Goal: Task Accomplishment & Management: Manage account settings

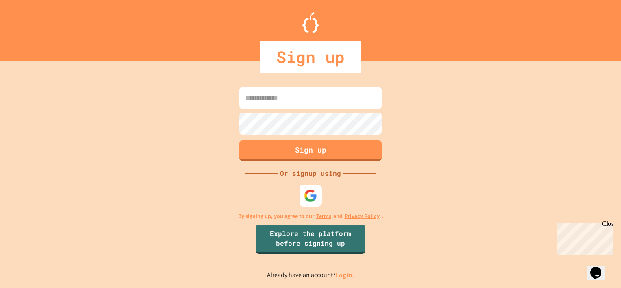
click at [306, 197] on img at bounding box center [310, 195] width 13 height 13
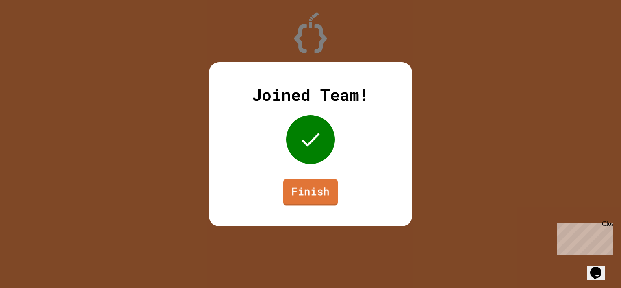
click at [324, 198] on link "Finish" at bounding box center [310, 191] width 54 height 27
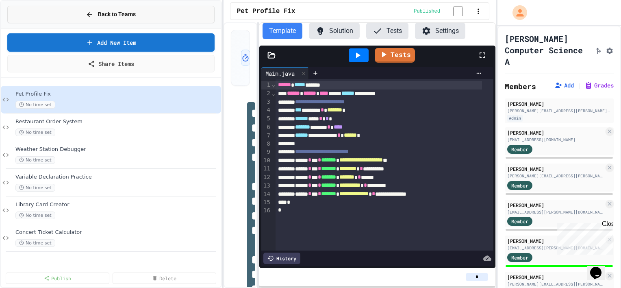
click at [112, 16] on span "Back to Teams" at bounding box center [117, 14] width 38 height 9
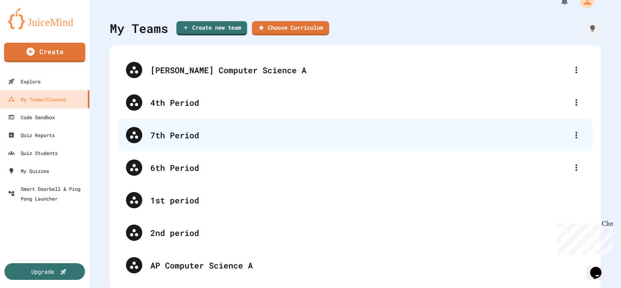
scroll to position [22, 0]
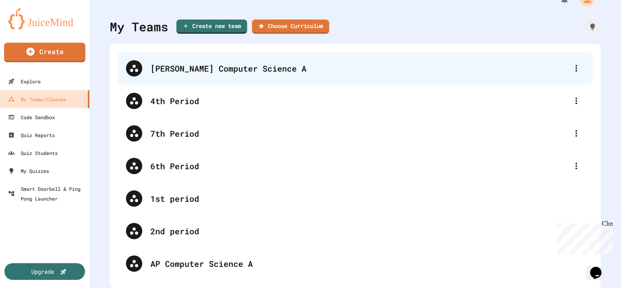
click at [217, 64] on div "[PERSON_NAME] Computer Science A" at bounding box center [359, 68] width 418 height 12
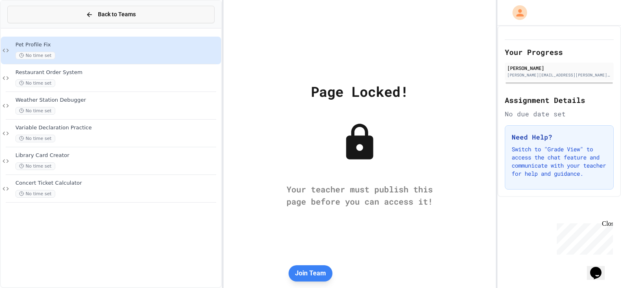
click at [96, 13] on div "Back to Teams" at bounding box center [111, 14] width 50 height 9
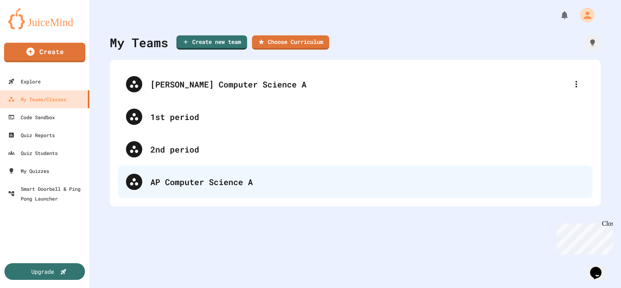
click at [198, 187] on div "AP Computer Science A" at bounding box center [367, 182] width 434 height 12
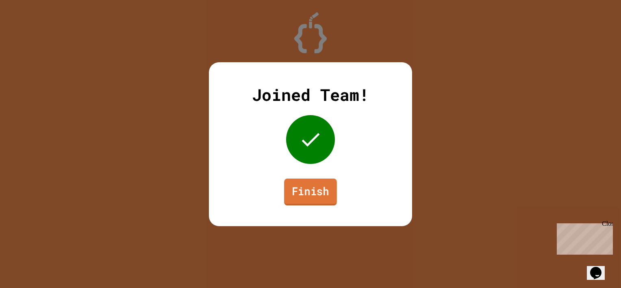
click at [309, 193] on link "Finish" at bounding box center [310, 191] width 53 height 27
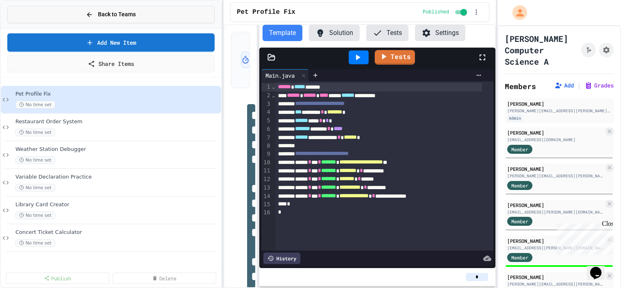
click at [119, 16] on span "Back to Teams" at bounding box center [117, 14] width 38 height 9
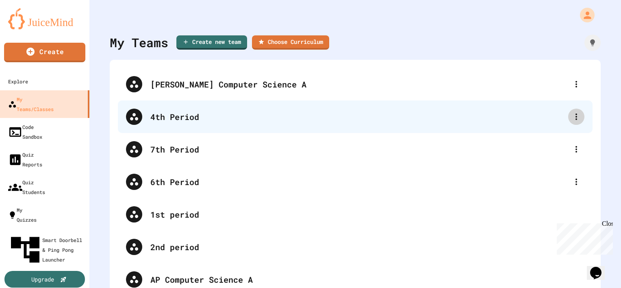
click at [571, 117] on icon at bounding box center [576, 117] width 10 height 10
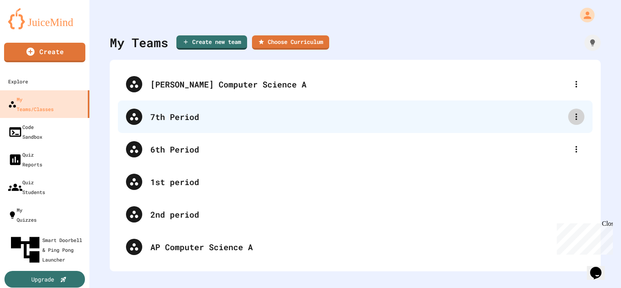
click at [571, 117] on icon at bounding box center [576, 117] width 10 height 10
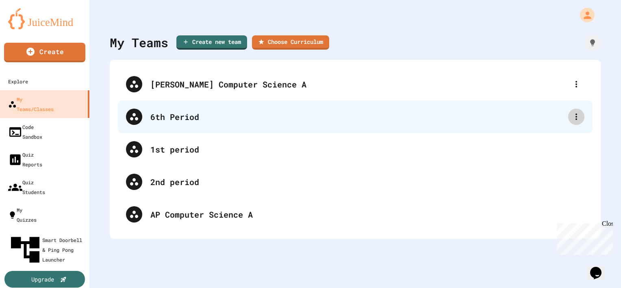
click at [571, 119] on icon at bounding box center [576, 117] width 10 height 10
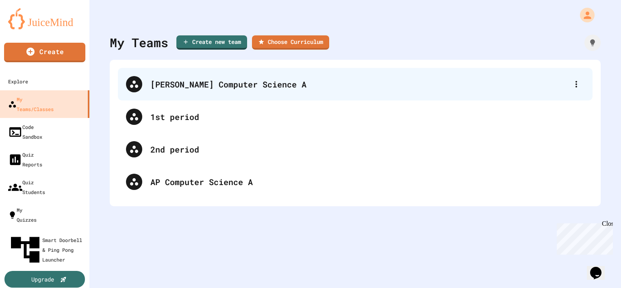
click at [199, 80] on div "[PERSON_NAME] Computer Science A" at bounding box center [359, 84] width 418 height 12
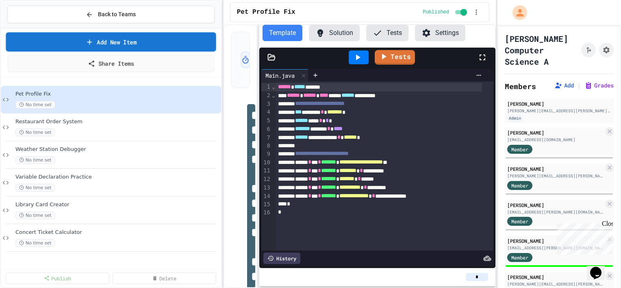
click at [117, 38] on link "Add New Item" at bounding box center [111, 41] width 210 height 19
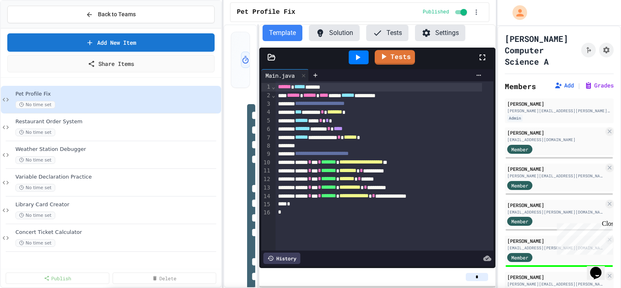
scroll to position [128, 0]
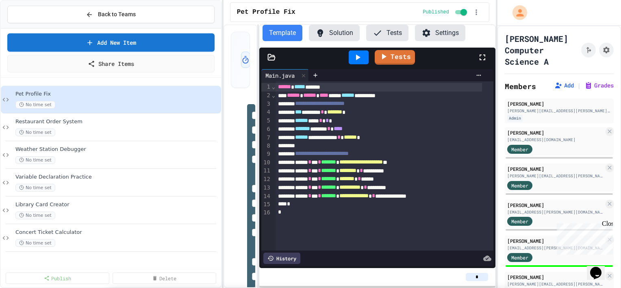
scroll to position [412, 0]
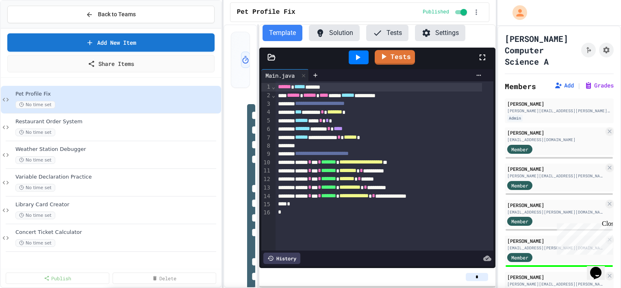
click at [113, 64] on link "Share Items" at bounding box center [111, 63] width 204 height 18
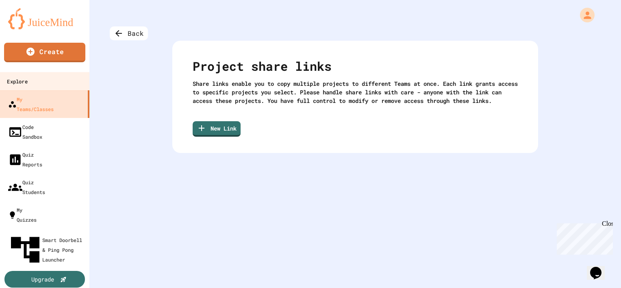
click at [27, 81] on div "Explore" at bounding box center [17, 81] width 20 height 10
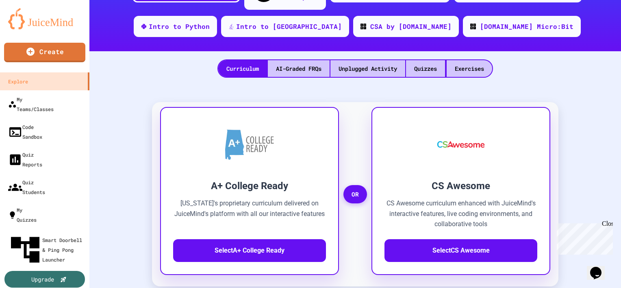
scroll to position [163, 0]
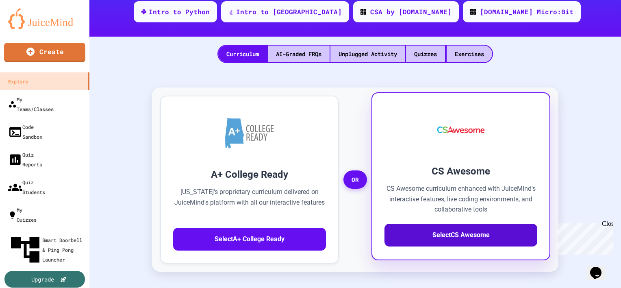
click at [455, 223] on button "Select CS Awesome" at bounding box center [460, 234] width 153 height 23
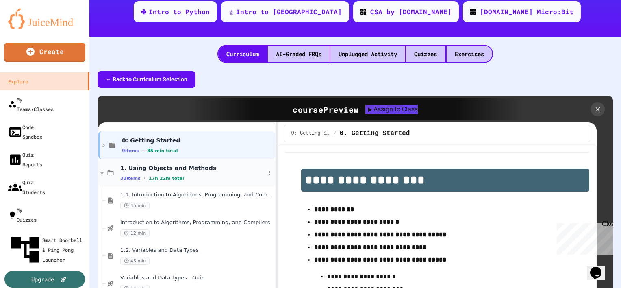
click at [104, 169] on icon at bounding box center [101, 172] width 7 height 7
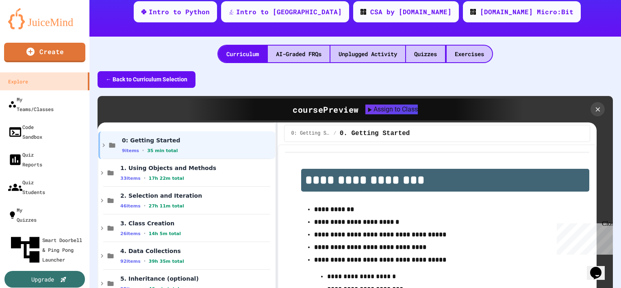
click at [104, 169] on icon at bounding box center [101, 172] width 7 height 7
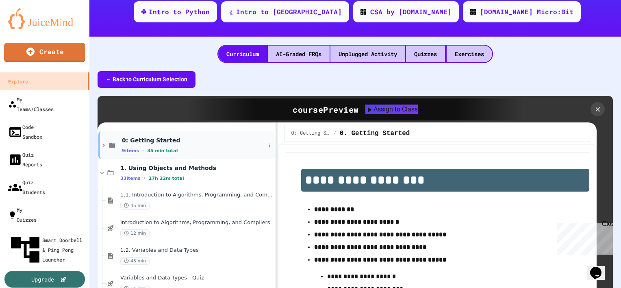
click at [104, 141] on icon at bounding box center [103, 144] width 7 height 7
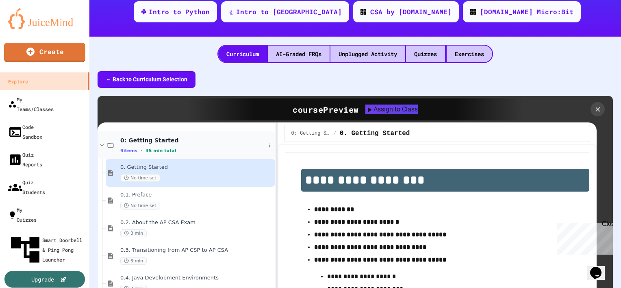
click at [103, 141] on icon at bounding box center [101, 144] width 7 height 7
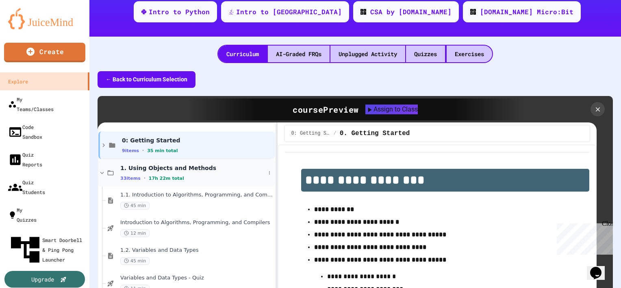
click at [102, 171] on icon at bounding box center [102, 172] width 4 height 2
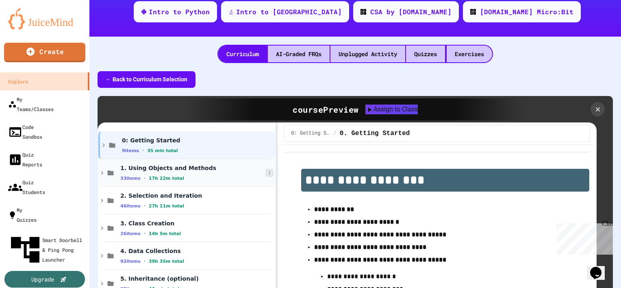
click at [267, 170] on icon at bounding box center [269, 172] width 5 height 5
click at [179, 164] on span "1. Using Objects and Methods" at bounding box center [192, 167] width 145 height 7
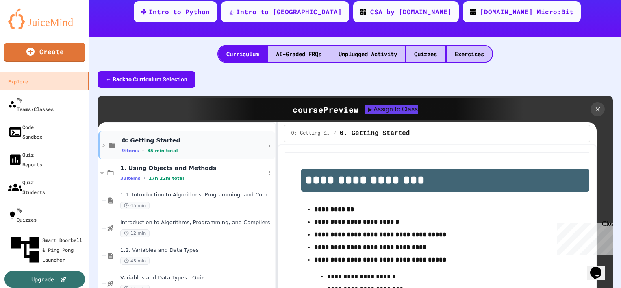
click at [102, 141] on icon at bounding box center [103, 144] width 7 height 7
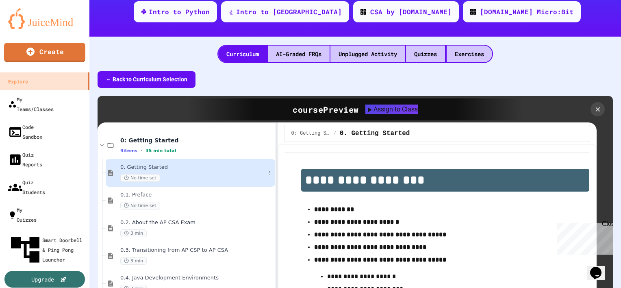
click at [171, 164] on div "0. Getting Started No time set" at bounding box center [192, 173] width 145 height 18
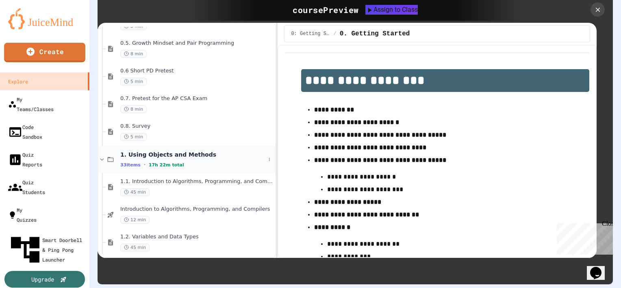
scroll to position [203, 0]
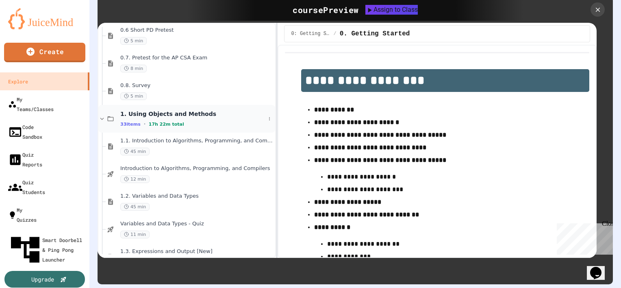
click at [103, 117] on icon at bounding box center [102, 118] width 4 height 2
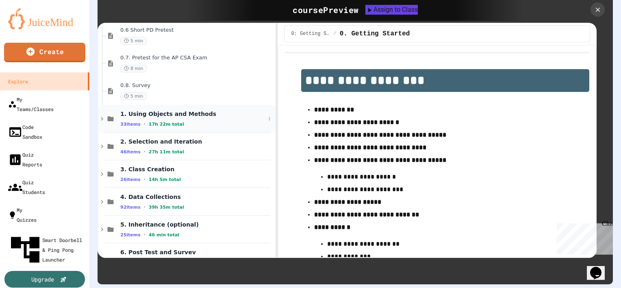
click at [169, 110] on span "1. Using Objects and Methods" at bounding box center [192, 113] width 145 height 7
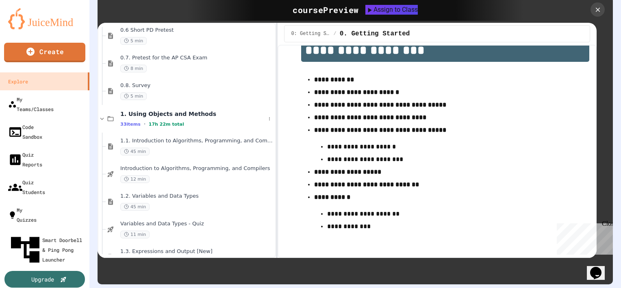
scroll to position [0, 0]
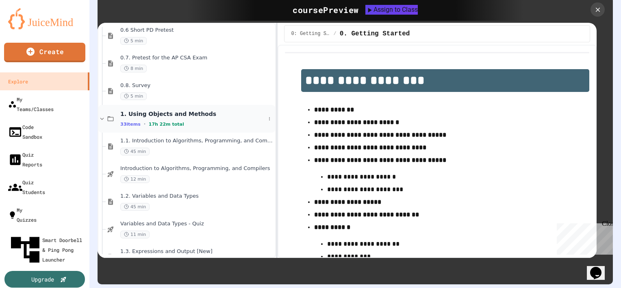
click at [180, 110] on span "1. Using Objects and Methods" at bounding box center [192, 113] width 145 height 7
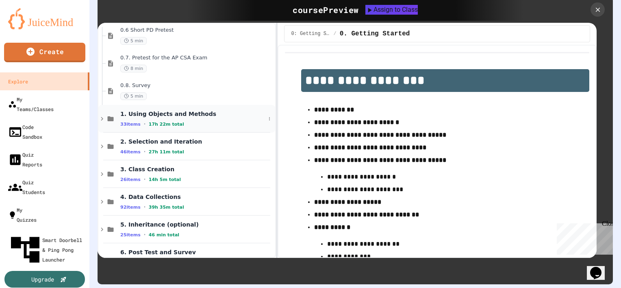
click at [183, 110] on span "1. Using Objects and Methods" at bounding box center [192, 113] width 145 height 7
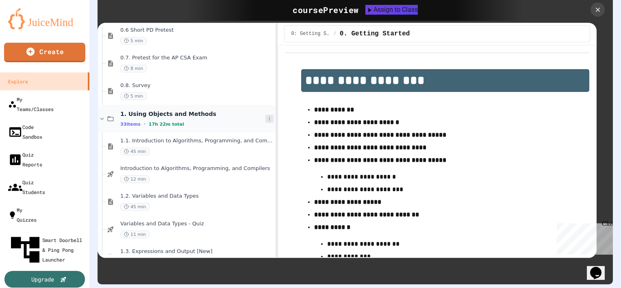
click at [267, 116] on icon at bounding box center [269, 118] width 5 height 5
click at [0, 0] on icon at bounding box center [0, 0] width 0 height 0
click at [265, 105] on div "1. Using Objects and Methods 33 items • 17h 22m total" at bounding box center [186, 119] width 177 height 28
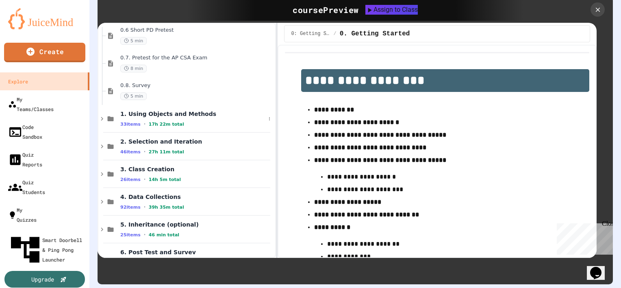
click at [265, 105] on div "1. Using Objects and Methods 33 items • 17h 22m total" at bounding box center [186, 119] width 177 height 28
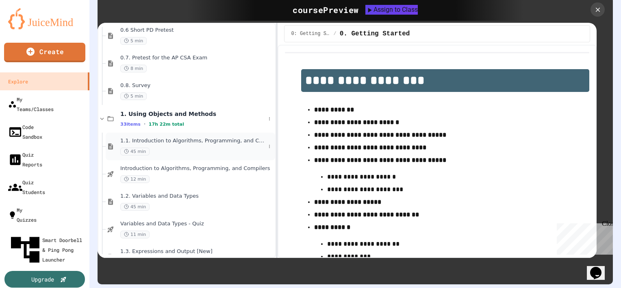
click at [246, 137] on div "1.1. Introduction to Algorithms, Programming, and Compilers 45 min" at bounding box center [192, 146] width 145 height 18
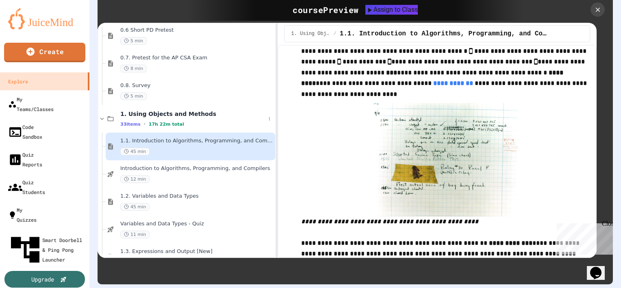
scroll to position [2316, 0]
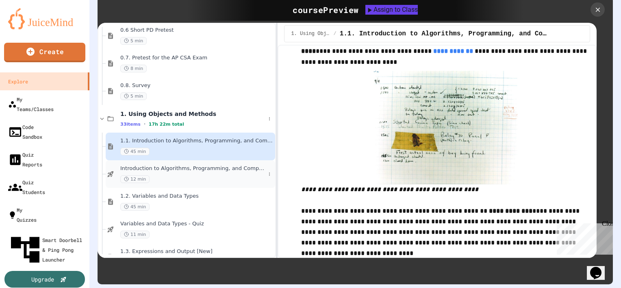
click at [223, 165] on div "Introduction to Algorithms, Programming, and Compilers 12 min" at bounding box center [192, 174] width 145 height 18
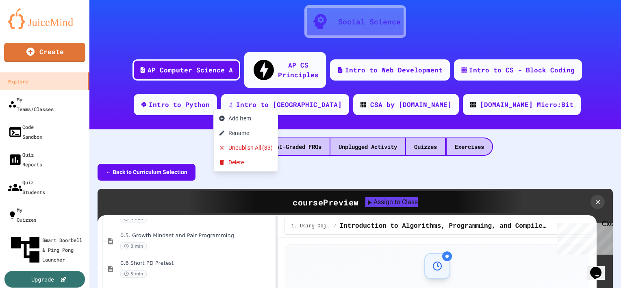
scroll to position [59, 0]
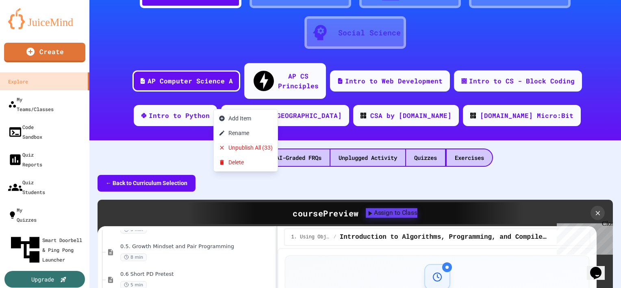
click at [384, 208] on div "Assign to Class" at bounding box center [392, 213] width 52 height 10
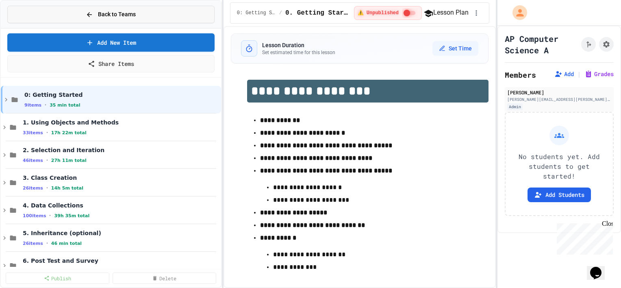
click at [117, 16] on span "Back to Teams" at bounding box center [117, 14] width 38 height 9
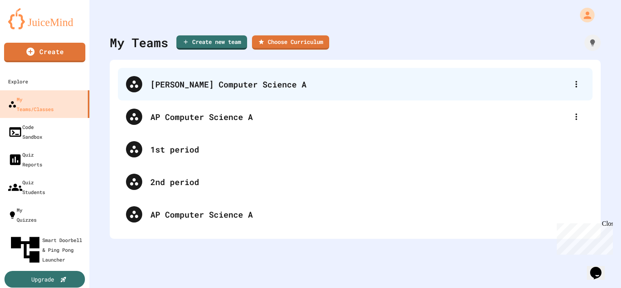
click at [202, 84] on div "[PERSON_NAME] Computer Science A" at bounding box center [359, 84] width 418 height 12
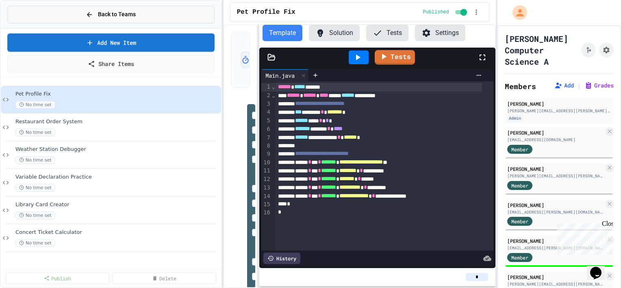
click at [101, 18] on button "Back to Teams" at bounding box center [110, 14] width 207 height 17
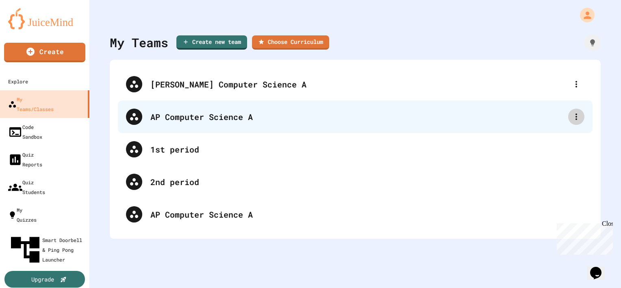
click at [573, 120] on icon at bounding box center [576, 117] width 10 height 10
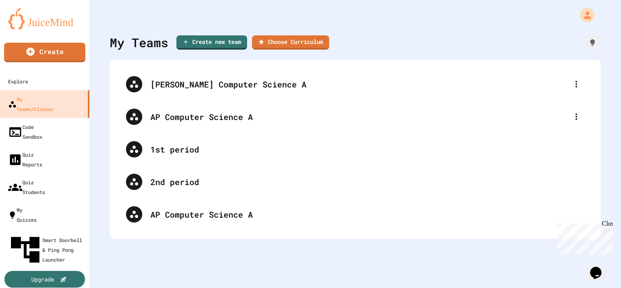
type input "**********"
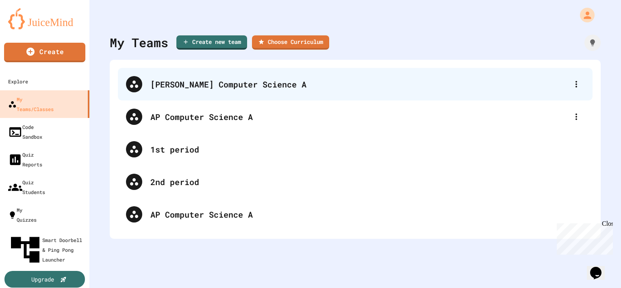
click at [284, 87] on div "[PERSON_NAME] Computer Science A" at bounding box center [359, 84] width 418 height 12
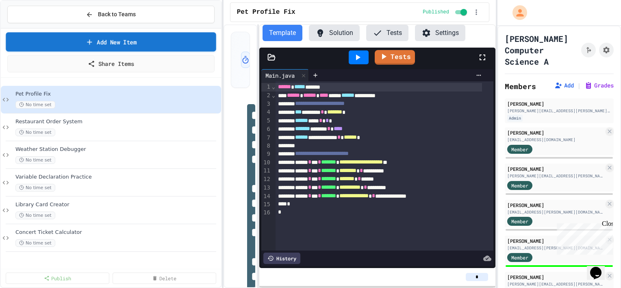
click at [131, 42] on link "Add New Item" at bounding box center [111, 41] width 210 height 19
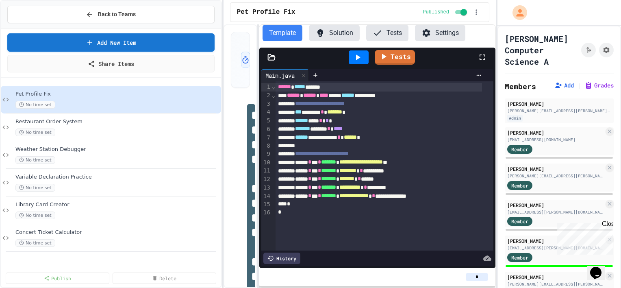
click at [104, 56] on link "Share Items" at bounding box center [110, 63] width 207 height 18
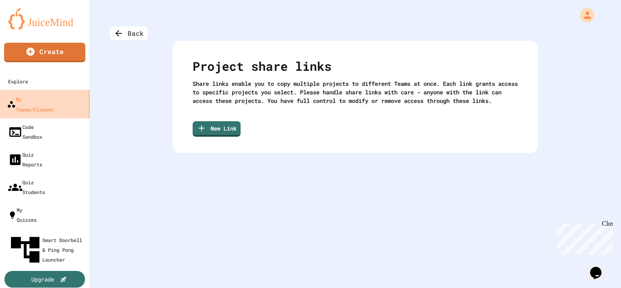
click at [54, 103] on div "My Teams/Classes" at bounding box center [30, 104] width 47 height 20
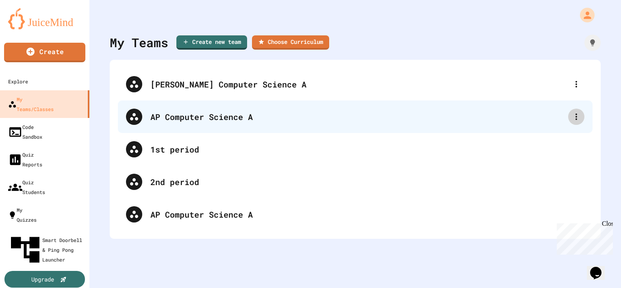
click at [567, 118] on div "Atkins AP Computer Science A AP Computer Science A 1st period 2nd period AP Com…" at bounding box center [355, 149] width 475 height 163
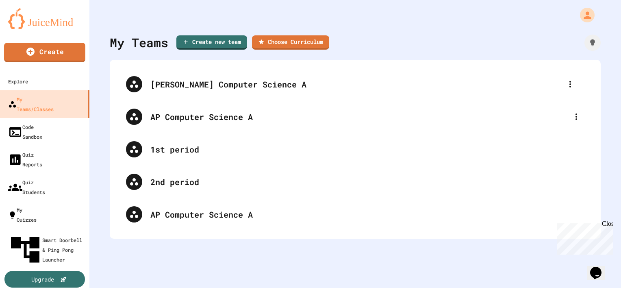
click at [569, 85] on div "Atkins AP Computer Science A AP Computer Science A 1st period 2nd period AP Com…" at bounding box center [355, 149] width 475 height 163
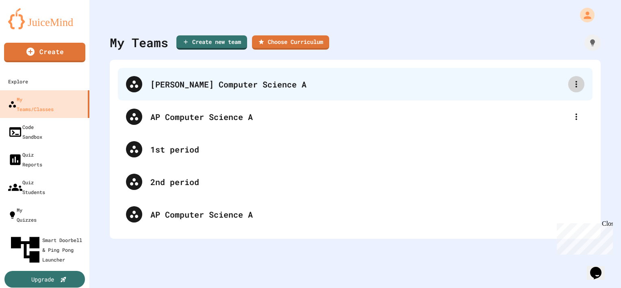
click at [573, 84] on icon at bounding box center [576, 84] width 10 height 10
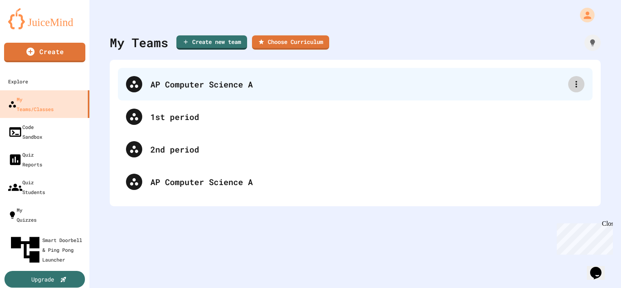
click at [571, 81] on icon at bounding box center [576, 84] width 10 height 10
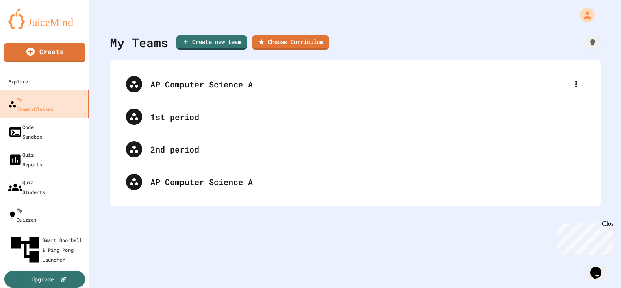
click at [293, 287] on div at bounding box center [310, 289] width 621 height 0
click at [305, 45] on link "Choose Curriculum" at bounding box center [291, 41] width 76 height 15
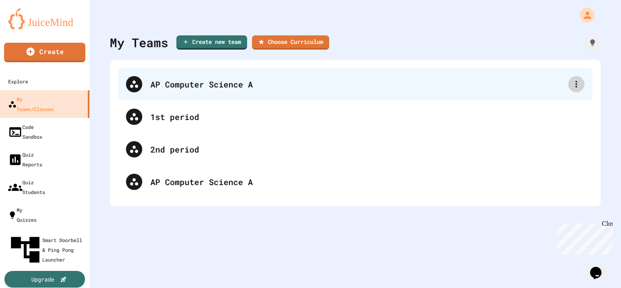
click at [568, 85] on div at bounding box center [576, 84] width 16 height 16
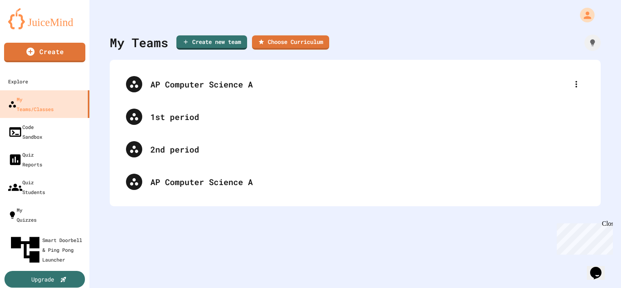
type input "**********"
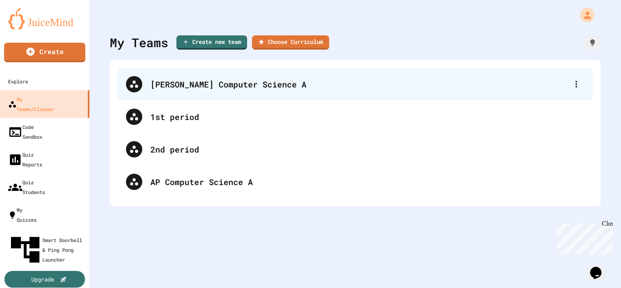
click at [233, 87] on div "[PERSON_NAME] Computer Science A" at bounding box center [359, 84] width 418 height 12
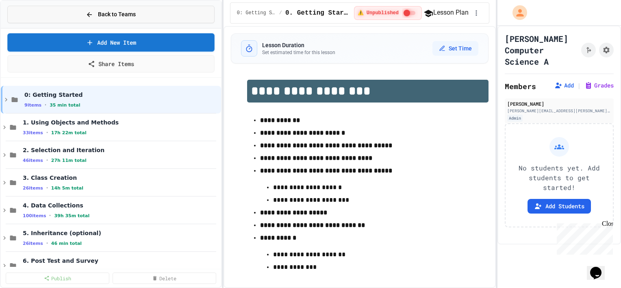
click at [115, 19] on button "Back to Teams" at bounding box center [110, 14] width 207 height 17
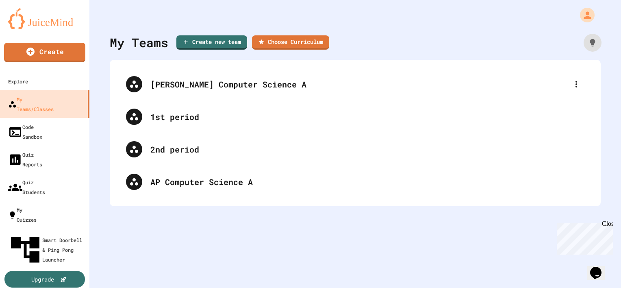
click at [584, 42] on div at bounding box center [593, 43] width 18 height 18
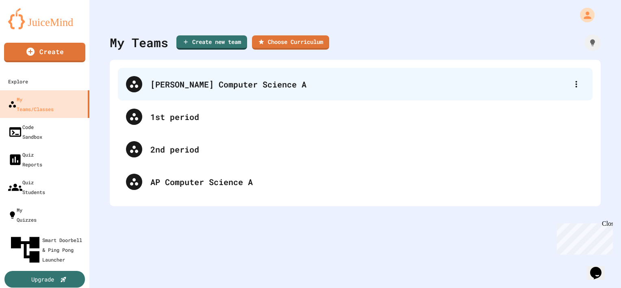
click at [299, 87] on div "[PERSON_NAME] Computer Science A" at bounding box center [359, 84] width 418 height 12
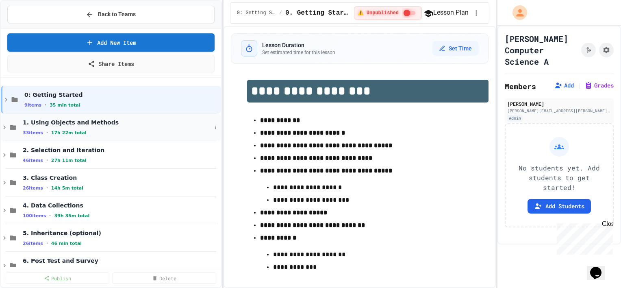
click at [119, 119] on span "1. Using Objects and Methods" at bounding box center [117, 122] width 189 height 7
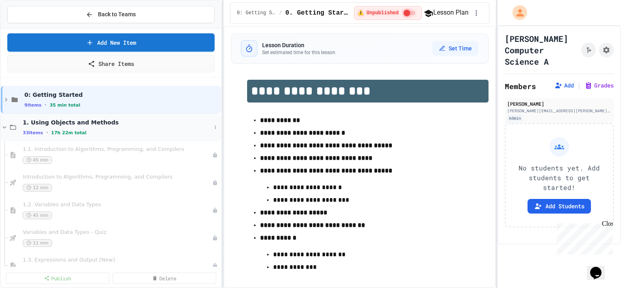
click at [96, 129] on div "33 items • 17h 22m total" at bounding box center [117, 132] width 189 height 7
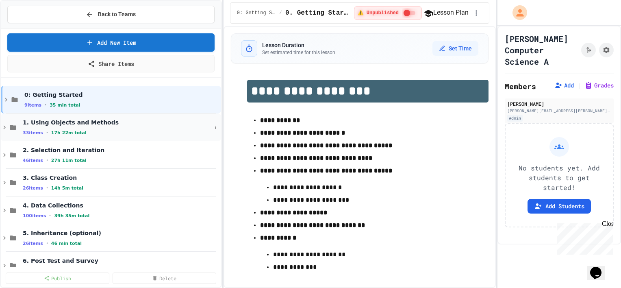
click at [96, 127] on div "1. Using Objects and Methods 33 items • 17h 22m total" at bounding box center [117, 127] width 189 height 17
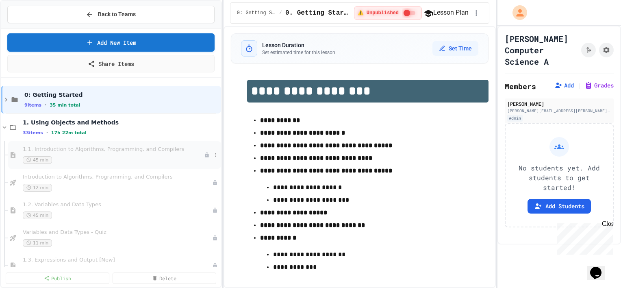
click at [117, 159] on div "45 min" at bounding box center [113, 160] width 181 height 8
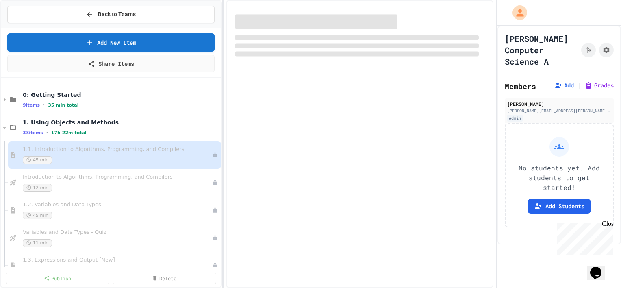
select select "***"
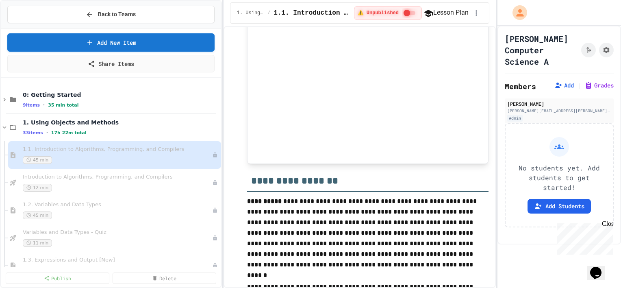
scroll to position [406, 0]
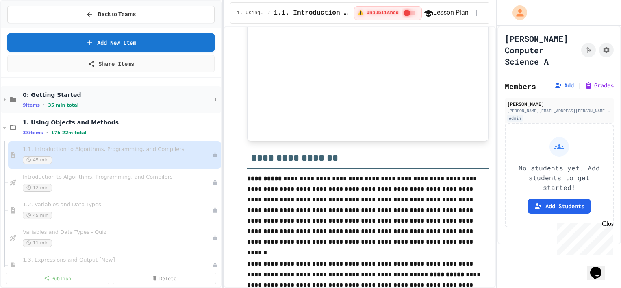
click at [102, 105] on div "9 items • 35 min total" at bounding box center [117, 105] width 189 height 7
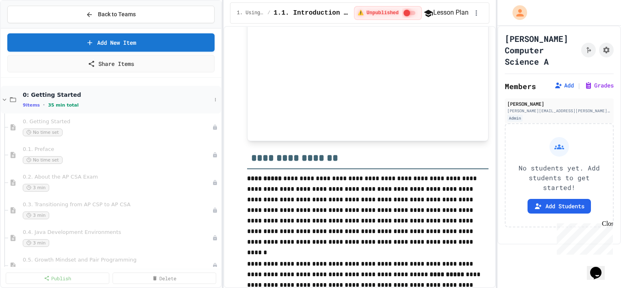
click at [41, 98] on span "0: Getting Started" at bounding box center [117, 94] width 189 height 7
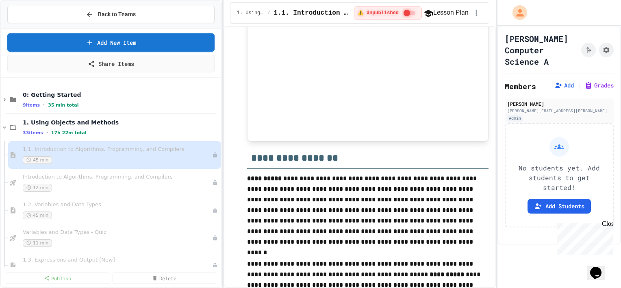
click at [41, 98] on span "0: Getting Started" at bounding box center [121, 94] width 197 height 7
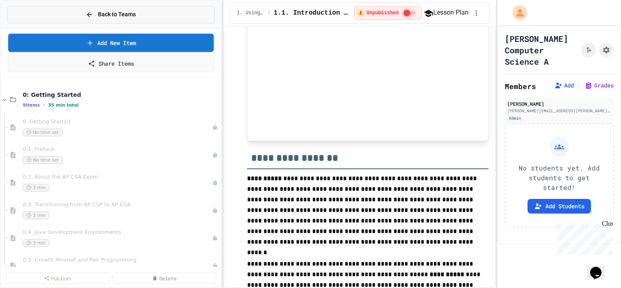
click at [104, 7] on button "Back to Teams" at bounding box center [110, 14] width 207 height 17
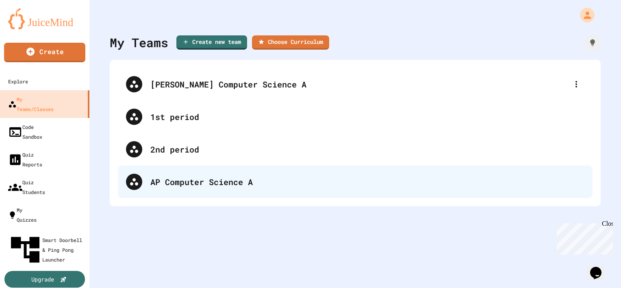
click at [204, 178] on div "AP Computer Science A" at bounding box center [367, 182] width 434 height 12
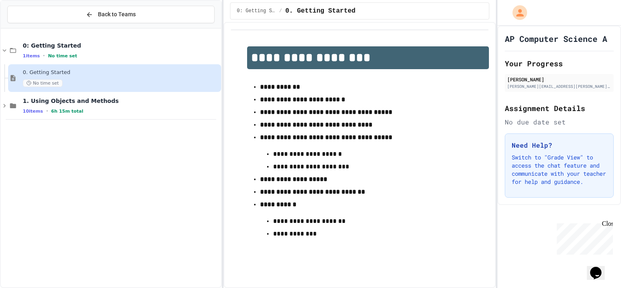
click at [78, 84] on div "No time set" at bounding box center [121, 83] width 197 height 8
click at [106, 111] on div "10 items • 6h 15m total" at bounding box center [121, 111] width 197 height 7
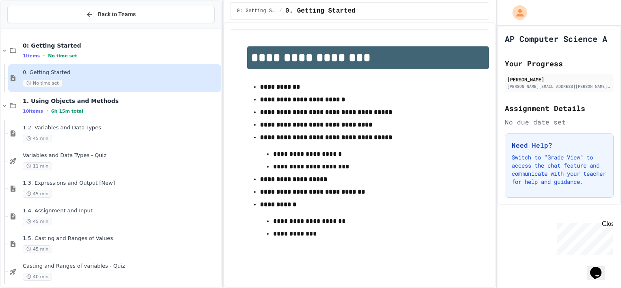
click at [81, 81] on div "No time set" at bounding box center [121, 83] width 197 height 8
click at [49, 78] on div "0. Getting Started No time set" at bounding box center [121, 78] width 197 height 18
click at [49, 40] on div "0: Getting Started 1 items • No time set" at bounding box center [111, 51] width 220 height 28
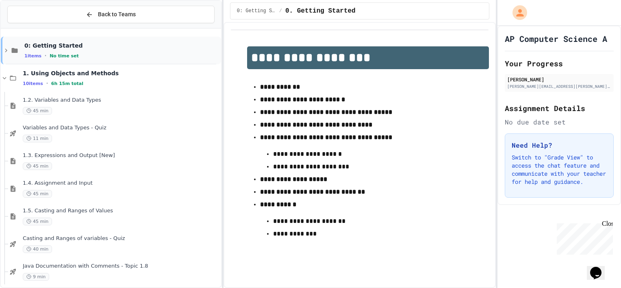
click at [49, 46] on span "0: Getting Started" at bounding box center [121, 45] width 195 height 7
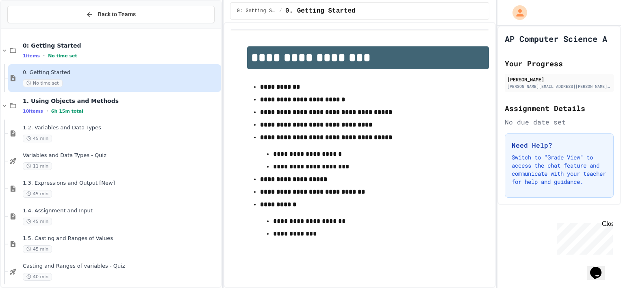
click at [67, 81] on div "No time set" at bounding box center [121, 83] width 197 height 8
click at [53, 72] on span "0. Getting Started" at bounding box center [121, 72] width 197 height 7
click at [128, 12] on span "Back to Teams" at bounding box center [117, 14] width 38 height 9
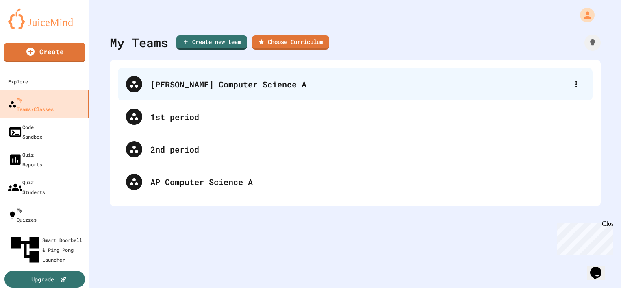
click at [164, 89] on div "[PERSON_NAME] Computer Science A" at bounding box center [359, 84] width 418 height 12
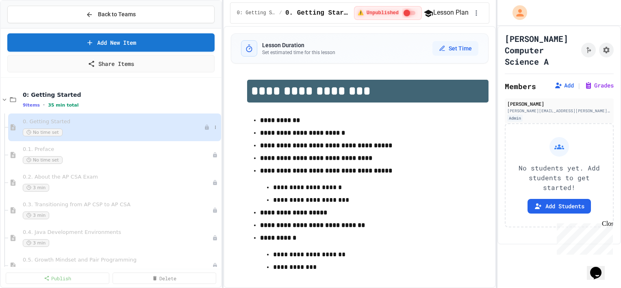
click at [85, 128] on div "No time set" at bounding box center [113, 132] width 181 height 8
click at [294, 148] on strong "**********" at bounding box center [326, 145] width 132 height 6
click at [213, 126] on icon at bounding box center [215, 127] width 5 height 5
click at [73, 97] on div at bounding box center [310, 144] width 621 height 288
click at [4, 98] on icon at bounding box center [4, 99] width 7 height 7
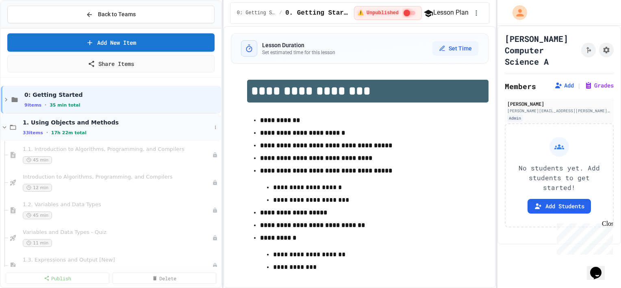
click at [63, 126] on div "1. Using Objects and Methods 33 items • 17h 22m total" at bounding box center [117, 127] width 189 height 17
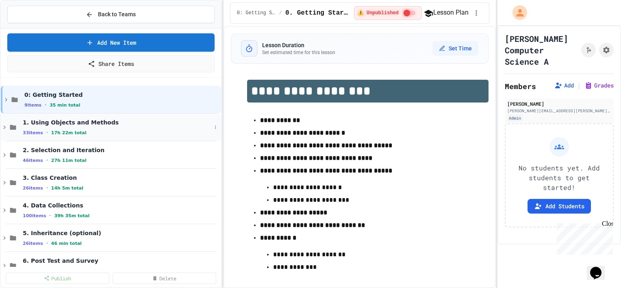
click at [61, 126] on div "1. Using Objects and Methods 33 items • 17h 22m total" at bounding box center [117, 127] width 189 height 17
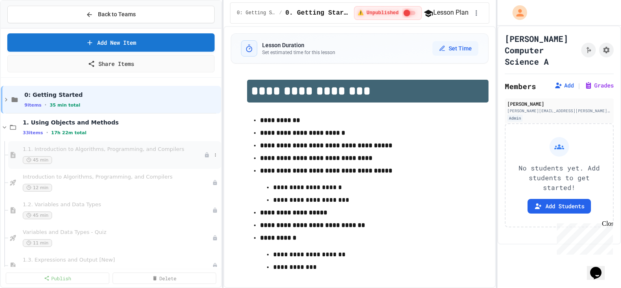
click at [152, 149] on span "1.1. Introduction to Algorithms, Programming, and Compilers" at bounding box center [113, 149] width 181 height 7
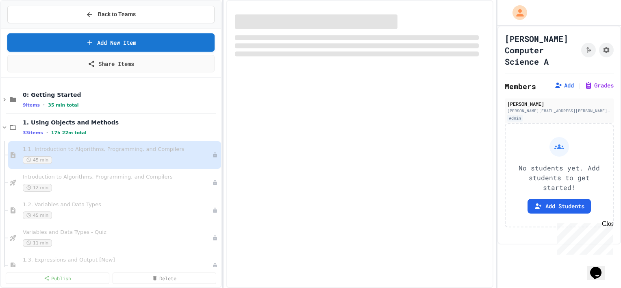
select select "***"
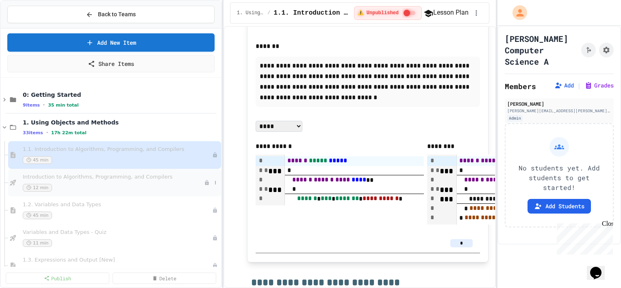
click at [90, 182] on div "Introduction to Algorithms, Programming, and Compilers 12 min" at bounding box center [113, 183] width 181 height 18
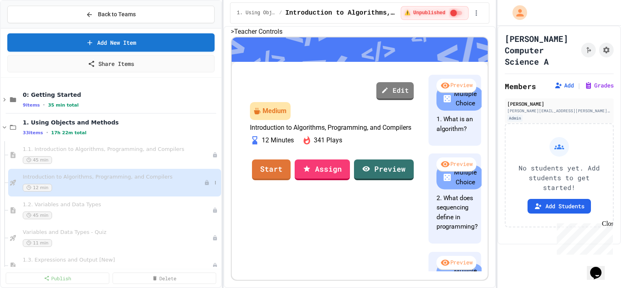
scroll to position [163, 0]
click at [112, 208] on div "1.2. Variables and Data Types 45 min" at bounding box center [113, 210] width 181 height 18
select select "***"
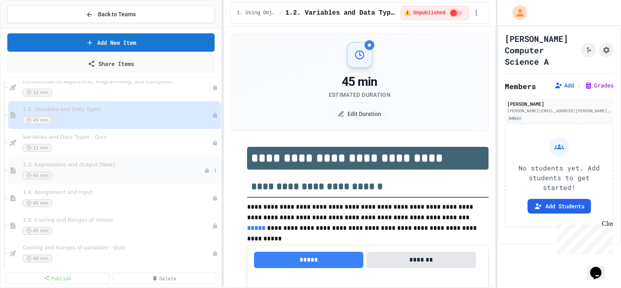
scroll to position [81, 0]
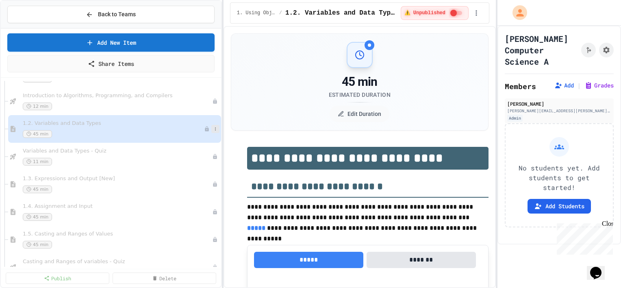
click at [213, 127] on icon at bounding box center [215, 128] width 5 height 5
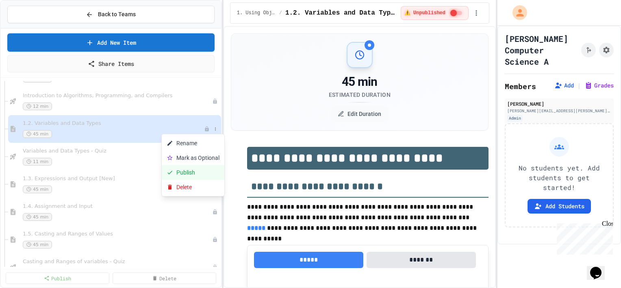
click at [195, 172] on button "Publish" at bounding box center [193, 172] width 63 height 15
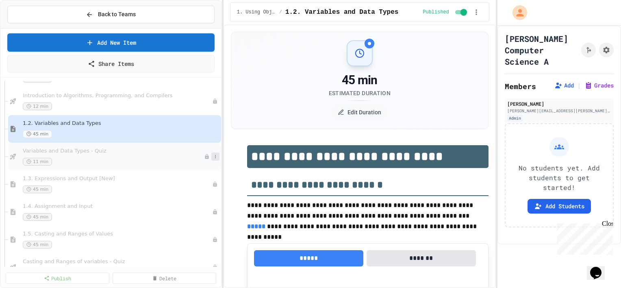
click at [211, 158] on button at bounding box center [215, 156] width 8 height 8
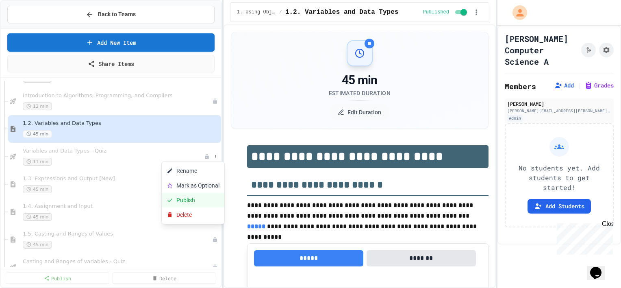
click at [189, 201] on button "Publish" at bounding box center [193, 200] width 63 height 15
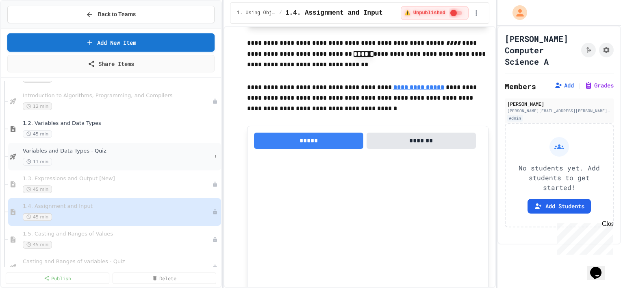
scroll to position [41, 0]
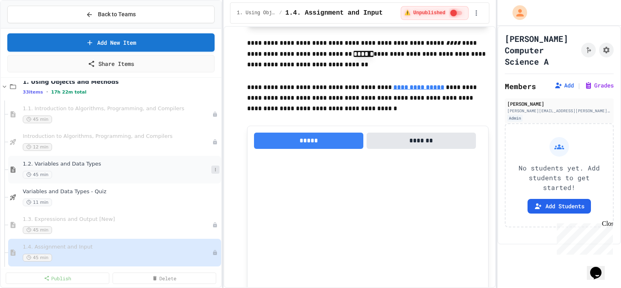
click at [213, 167] on icon at bounding box center [215, 169] width 5 height 5
click at [198, 200] on button "Mark as Optional" at bounding box center [193, 198] width 63 height 15
click at [213, 196] on icon at bounding box center [215, 197] width 5 height 5
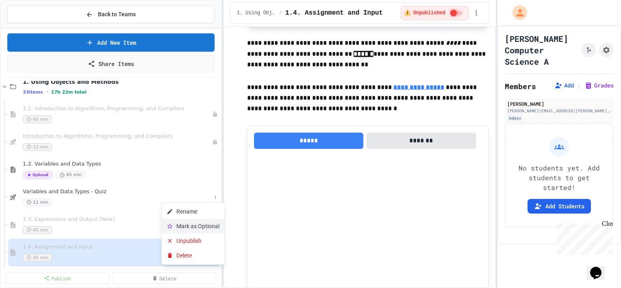
click at [208, 226] on button "Mark as Optional" at bounding box center [193, 226] width 63 height 15
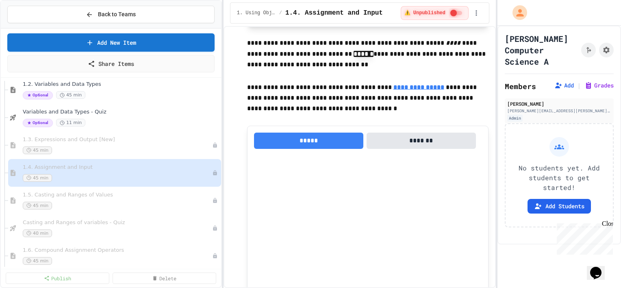
scroll to position [122, 0]
click at [64, 145] on div "45 min" at bounding box center [113, 149] width 181 height 8
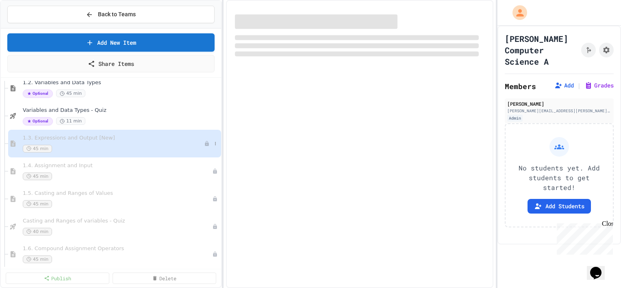
select select "***"
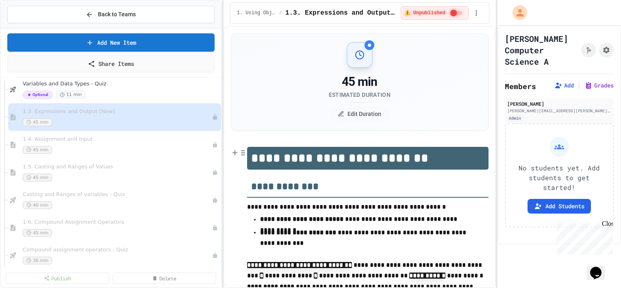
scroll to position [163, 0]
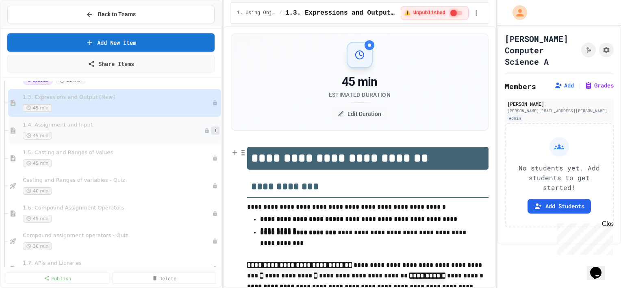
click at [211, 130] on button at bounding box center [215, 130] width 8 height 8
click at [193, 158] on button "Mark as Optional" at bounding box center [193, 159] width 63 height 15
click at [211, 132] on button at bounding box center [215, 130] width 8 height 8
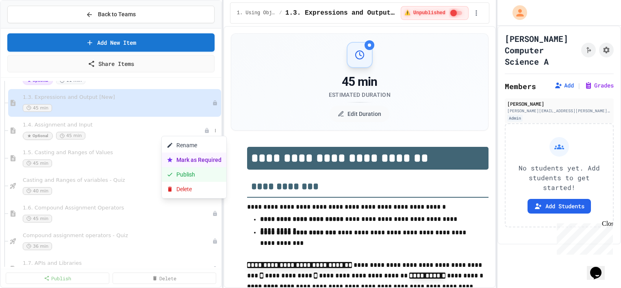
click at [192, 177] on button "Publish" at bounding box center [194, 174] width 65 height 15
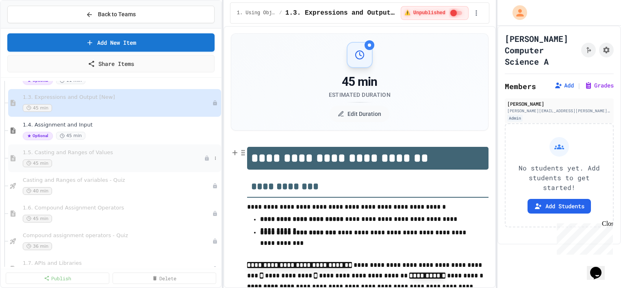
scroll to position [122, 0]
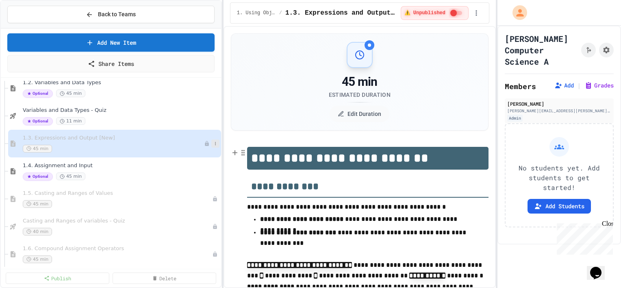
click at [213, 144] on icon at bounding box center [215, 143] width 5 height 5
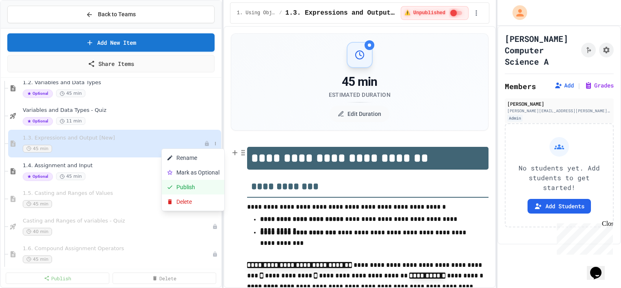
click at [191, 189] on button "Publish" at bounding box center [193, 187] width 63 height 15
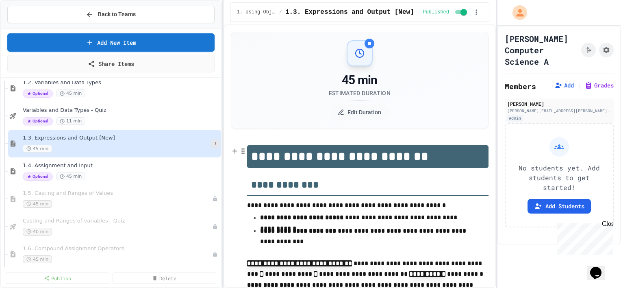
click at [213, 145] on icon at bounding box center [215, 143] width 5 height 5
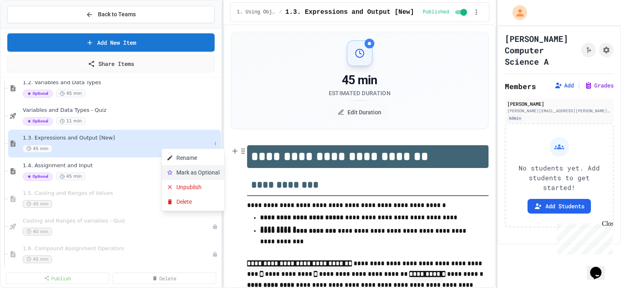
click at [199, 174] on button "Mark as Optional" at bounding box center [193, 172] width 63 height 15
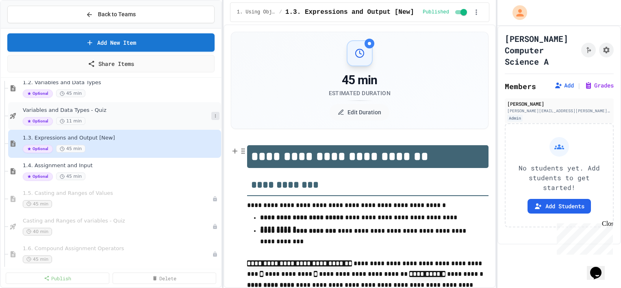
click at [213, 113] on icon at bounding box center [215, 115] width 5 height 5
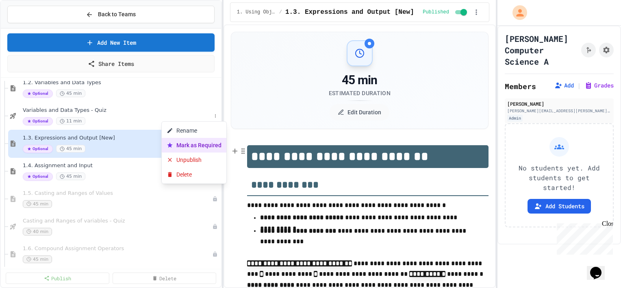
click at [190, 146] on button "Mark as Required" at bounding box center [194, 145] width 65 height 15
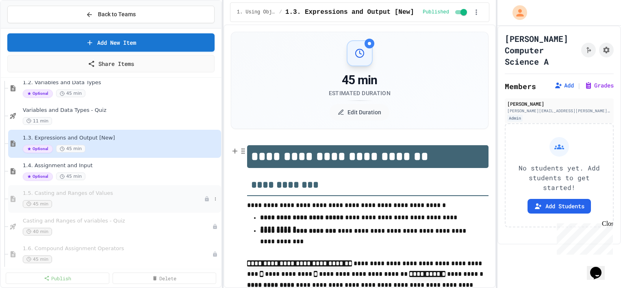
scroll to position [163, 0]
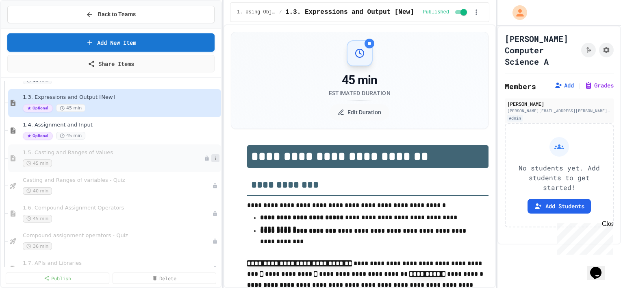
click at [213, 158] on icon at bounding box center [215, 158] width 5 height 5
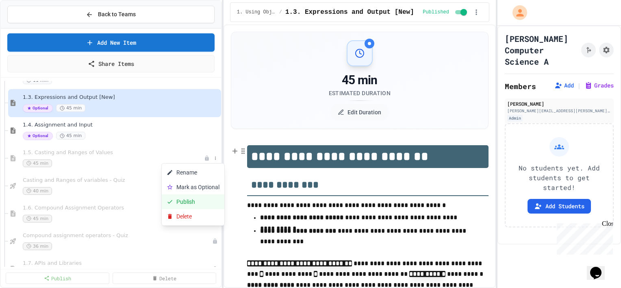
click at [187, 203] on button "Publish" at bounding box center [193, 201] width 63 height 15
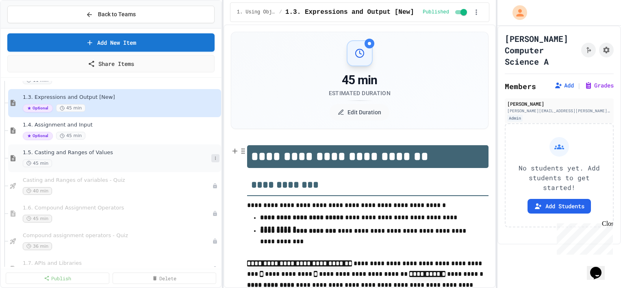
click at [213, 159] on icon at bounding box center [215, 158] width 5 height 5
click at [198, 187] on button "Mark as Optional" at bounding box center [193, 187] width 63 height 15
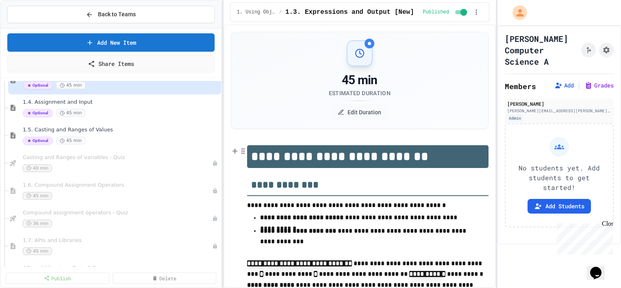
scroll to position [203, 0]
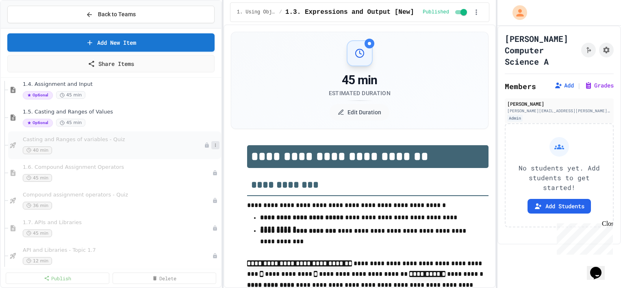
click at [213, 143] on icon at bounding box center [215, 145] width 5 height 5
click at [194, 185] on button "Publish" at bounding box center [193, 188] width 63 height 15
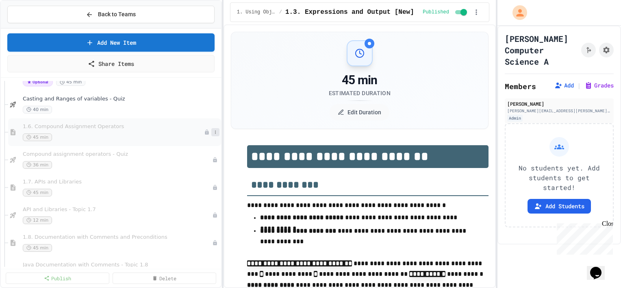
click at [213, 130] on icon at bounding box center [215, 132] width 5 height 5
click at [193, 164] on button "Mark as Optional" at bounding box center [193, 161] width 63 height 15
click at [213, 132] on icon at bounding box center [215, 132] width 5 height 5
click at [89, 135] on div at bounding box center [310, 144] width 621 height 288
click at [89, 135] on div "Optional 45 min" at bounding box center [117, 137] width 189 height 8
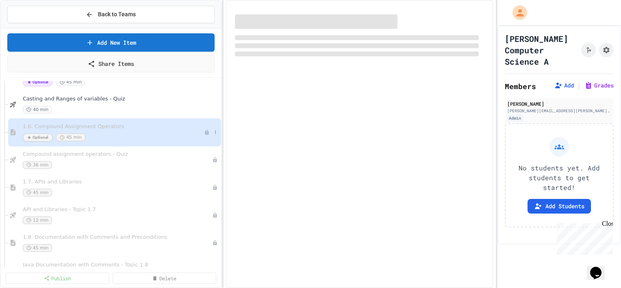
select select "***"
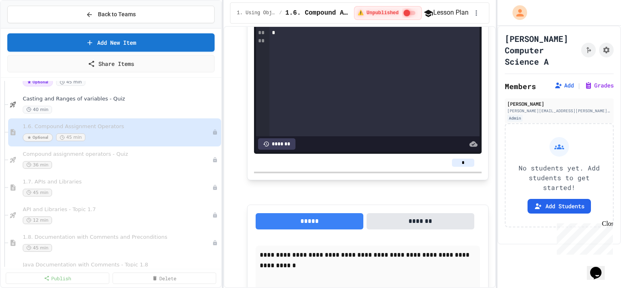
scroll to position [1138, 0]
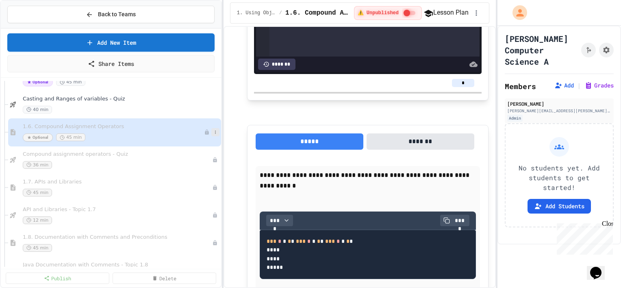
click at [213, 130] on icon at bounding box center [215, 132] width 5 height 5
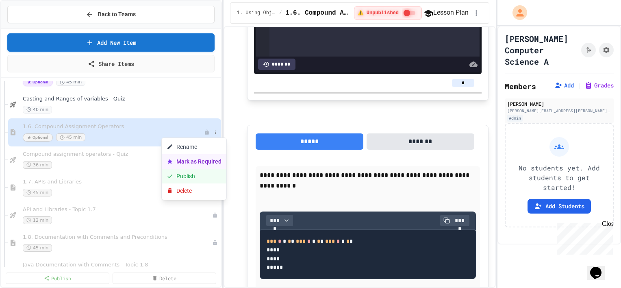
click at [192, 179] on button "Publish" at bounding box center [194, 176] width 65 height 15
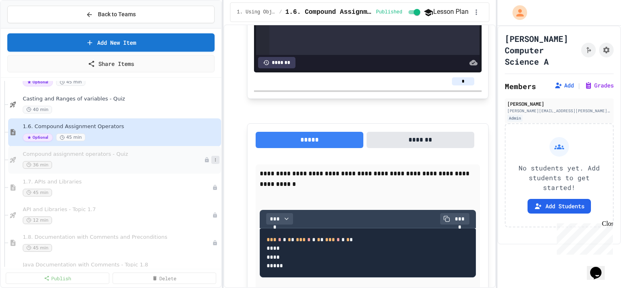
click at [213, 159] on icon at bounding box center [215, 159] width 5 height 5
click at [193, 203] on button "Publish" at bounding box center [193, 203] width 63 height 15
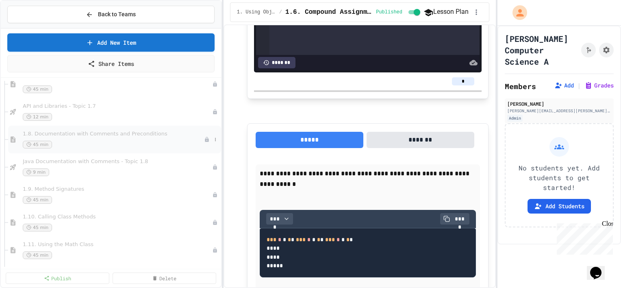
scroll to position [366, 0]
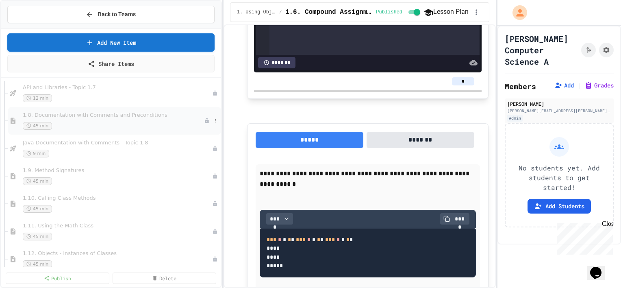
click at [75, 125] on div "45 min" at bounding box center [113, 126] width 181 height 8
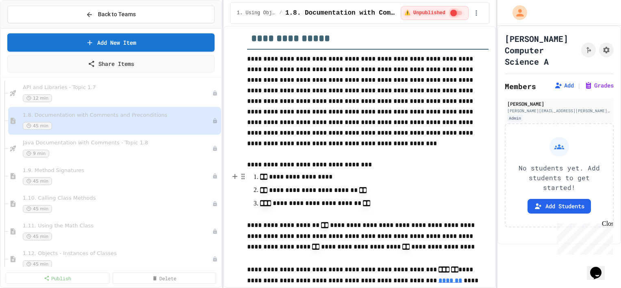
scroll to position [203, 0]
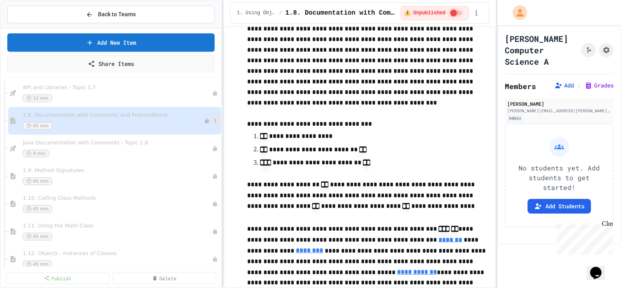
click at [215, 122] on icon at bounding box center [215, 120] width 1 height 3
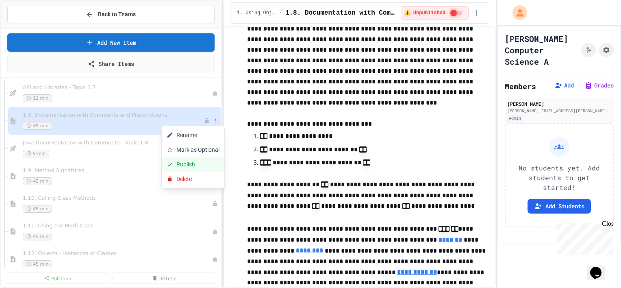
click at [190, 166] on button "Publish" at bounding box center [193, 164] width 63 height 15
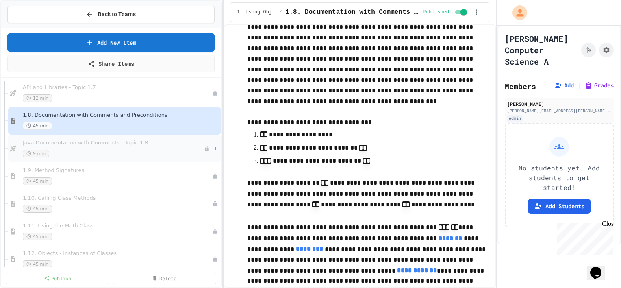
click at [113, 154] on div "9 min" at bounding box center [113, 154] width 181 height 8
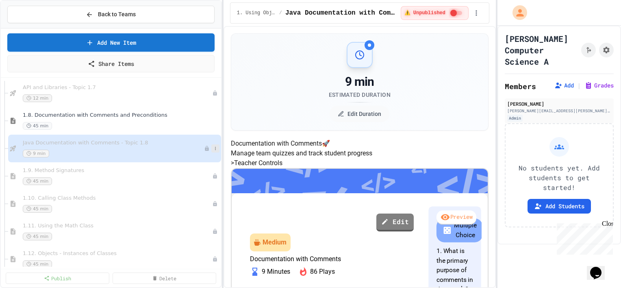
click at [213, 149] on icon at bounding box center [215, 148] width 5 height 5
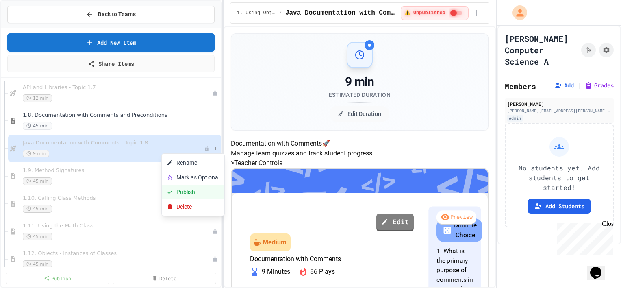
click at [191, 195] on button "Publish" at bounding box center [193, 191] width 63 height 15
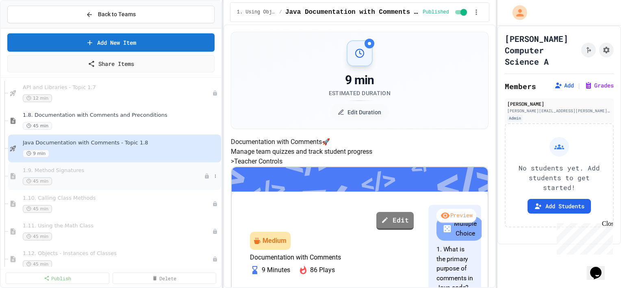
click at [150, 178] on div "45 min" at bounding box center [113, 181] width 181 height 8
select select "***"
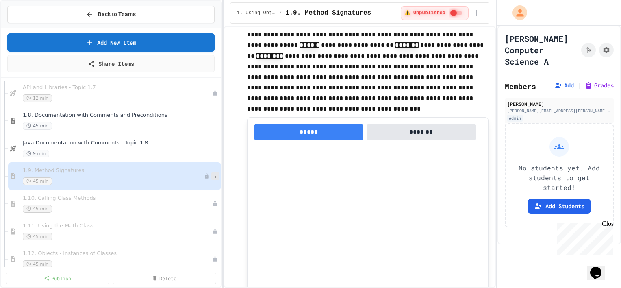
scroll to position [3936, 0]
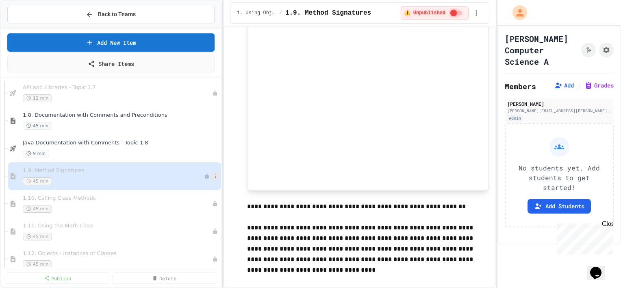
click at [213, 177] on icon at bounding box center [215, 176] width 5 height 5
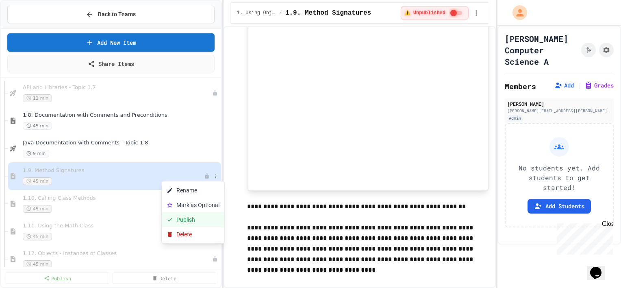
click at [190, 220] on button "Publish" at bounding box center [193, 219] width 63 height 15
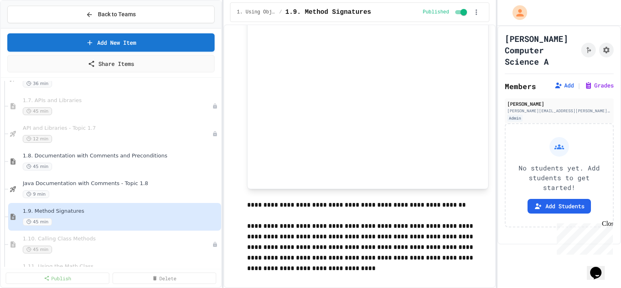
scroll to position [325, 0]
click at [86, 191] on div "9 min" at bounding box center [117, 194] width 189 height 8
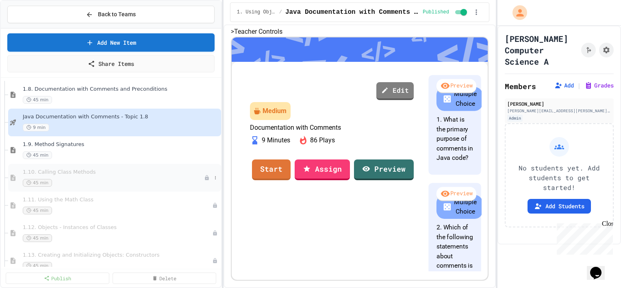
scroll to position [406, 0]
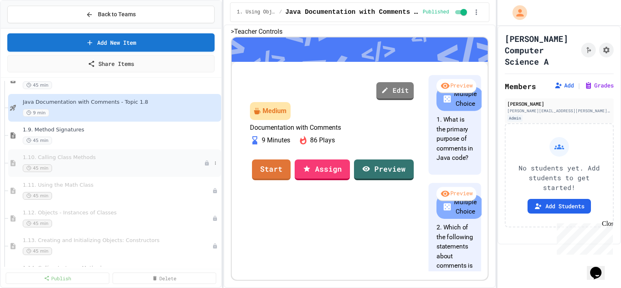
click at [84, 165] on div "45 min" at bounding box center [113, 168] width 181 height 8
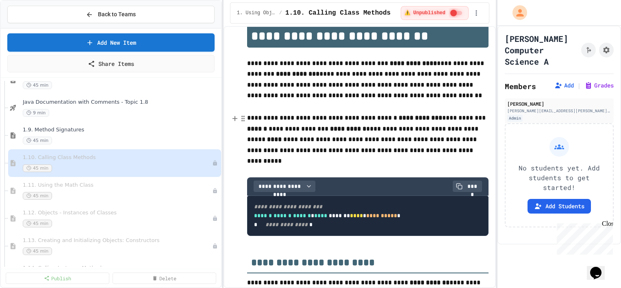
scroll to position [163, 0]
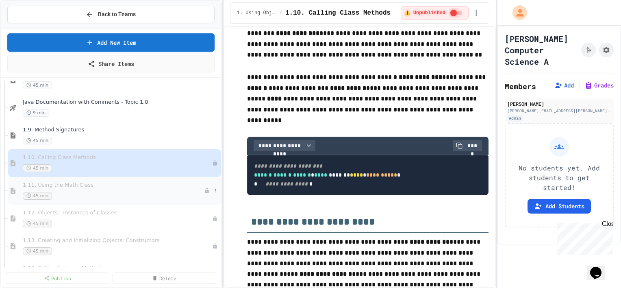
click at [97, 194] on div "45 min" at bounding box center [113, 196] width 181 height 8
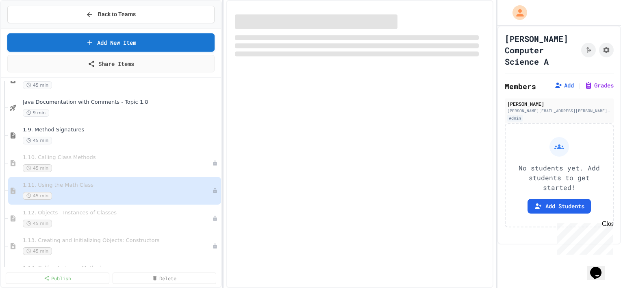
select select "***"
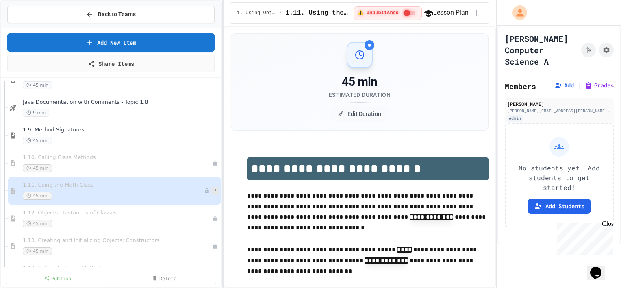
click at [213, 190] on icon at bounding box center [215, 190] width 5 height 5
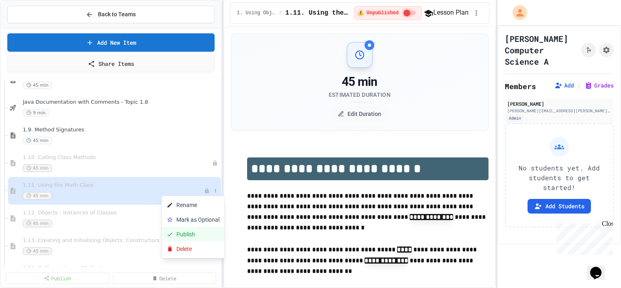
click at [187, 235] on button "Publish" at bounding box center [193, 234] width 63 height 15
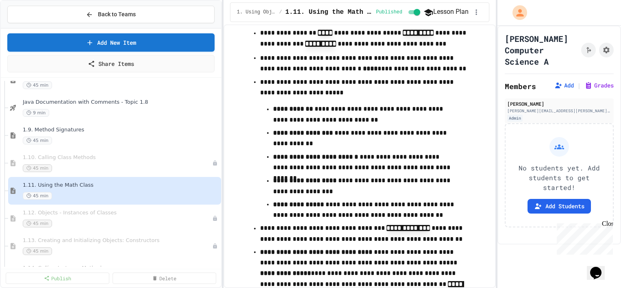
scroll to position [6997, 0]
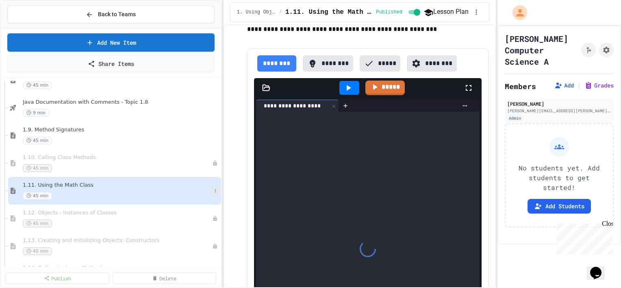
click at [213, 191] on icon at bounding box center [215, 190] width 5 height 5
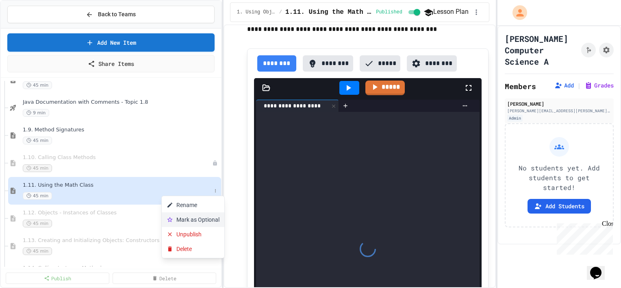
click at [194, 223] on button "Mark as Optional" at bounding box center [193, 219] width 63 height 15
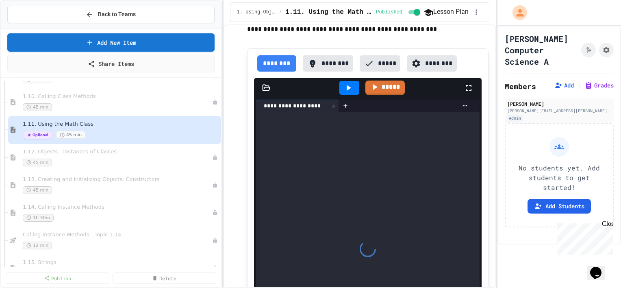
scroll to position [488, 0]
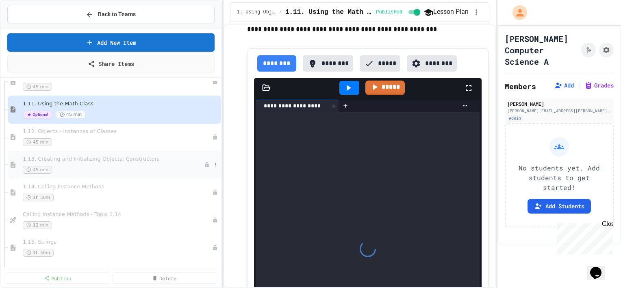
click at [73, 163] on div "1.13. Creating and Initializing Objects: Constructors 45 min" at bounding box center [113, 165] width 181 height 18
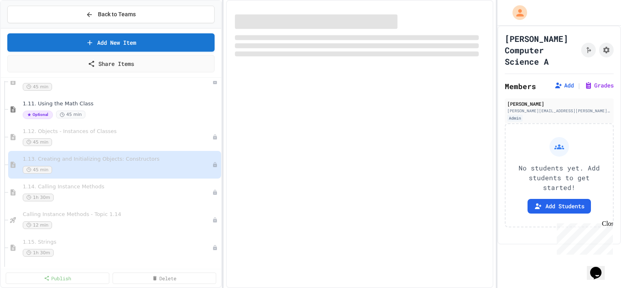
select select "***"
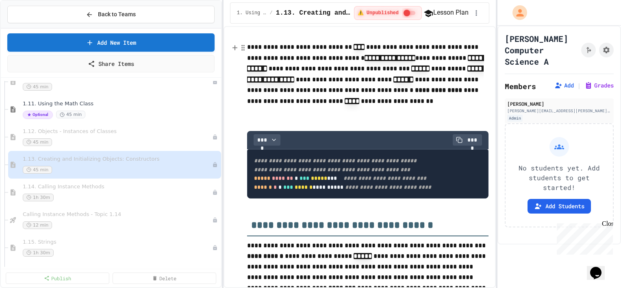
scroll to position [244, 0]
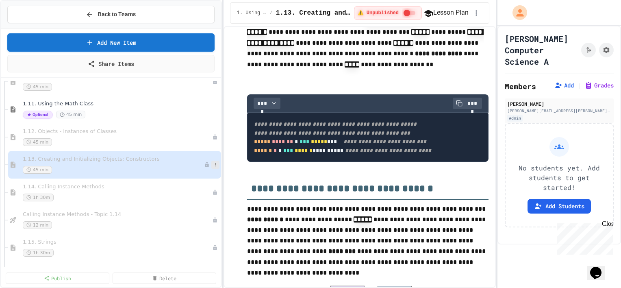
click at [213, 165] on icon at bounding box center [215, 164] width 5 height 5
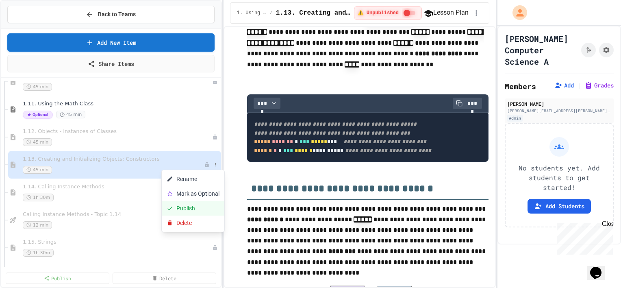
click at [190, 208] on button "Publish" at bounding box center [193, 208] width 63 height 15
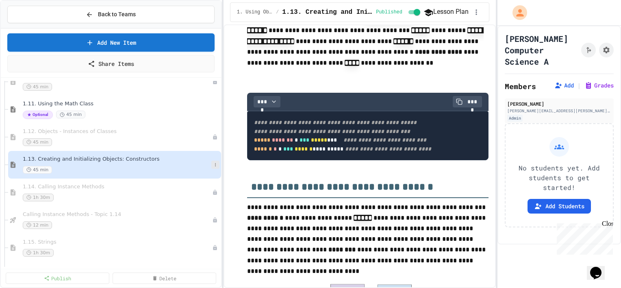
click at [213, 164] on icon at bounding box center [215, 164] width 5 height 5
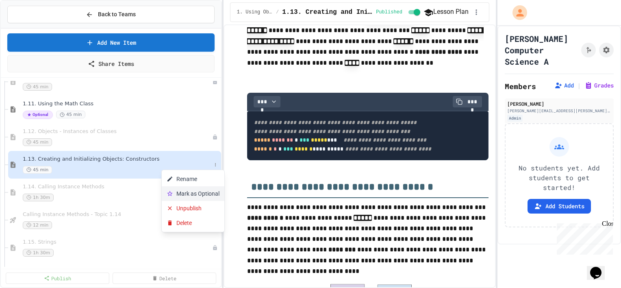
click at [205, 193] on button "Mark as Optional" at bounding box center [193, 193] width 63 height 15
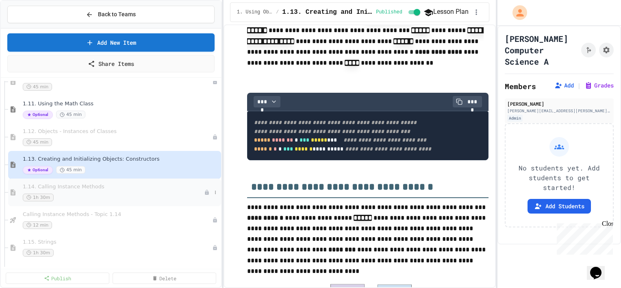
click at [80, 190] on div "1.14. Calling Instance Methods 1h 30m" at bounding box center [113, 192] width 181 height 18
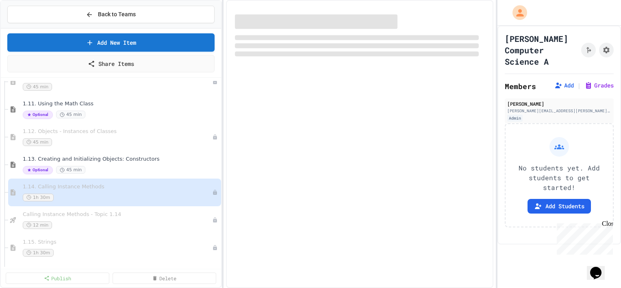
select select "***"
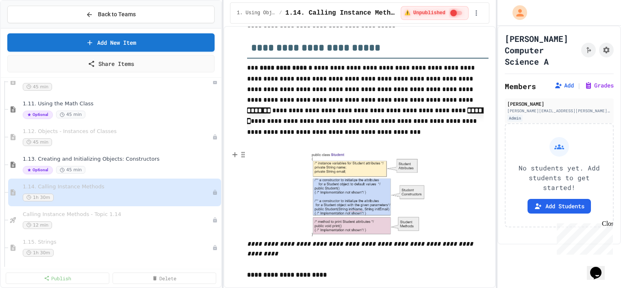
scroll to position [528, 0]
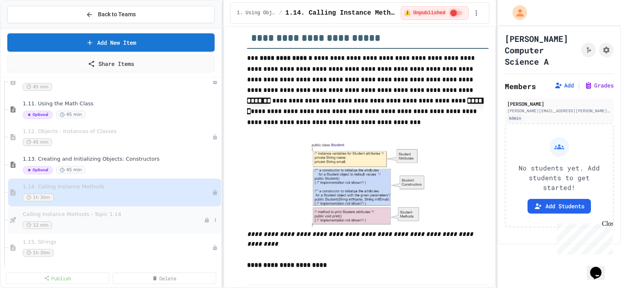
click at [115, 224] on div "12 min" at bounding box center [113, 225] width 181 height 8
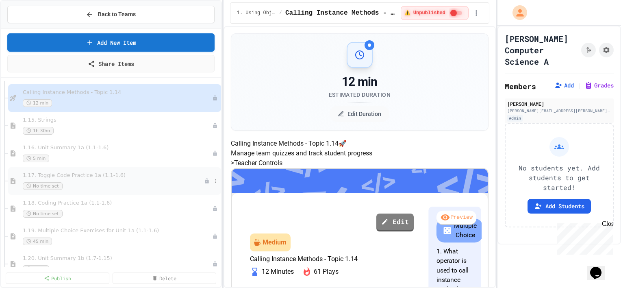
scroll to position [650, 0]
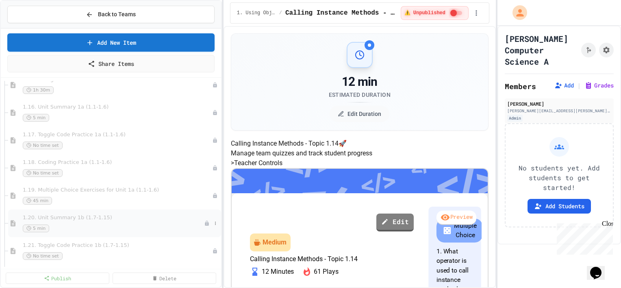
click at [114, 223] on div "1.20. Unit Summary 1b (1.7-1.15) 5 min" at bounding box center [113, 223] width 181 height 18
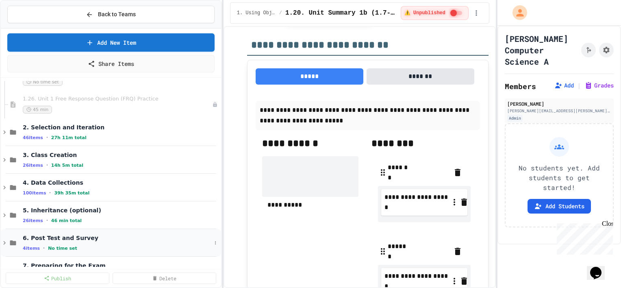
scroll to position [975, 0]
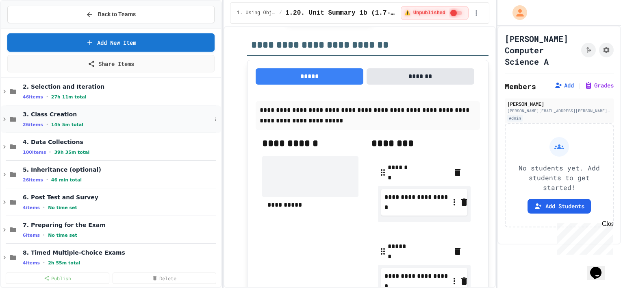
click at [2, 117] on icon at bounding box center [4, 118] width 7 height 7
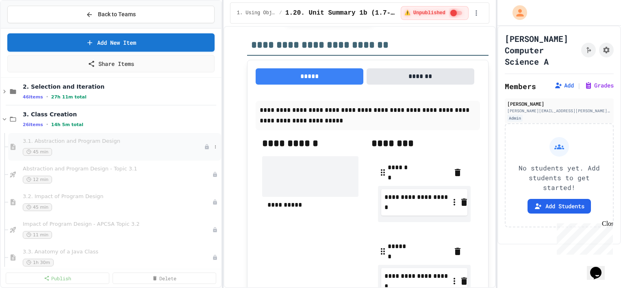
click at [105, 152] on div "45 min" at bounding box center [113, 152] width 181 height 8
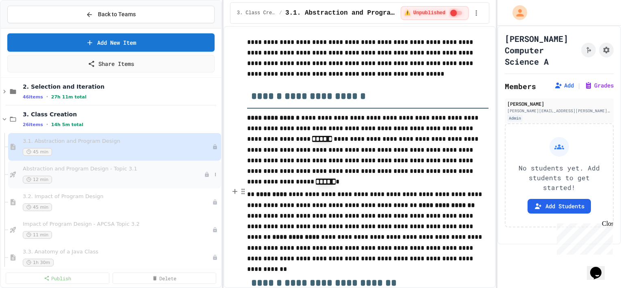
scroll to position [1219, 0]
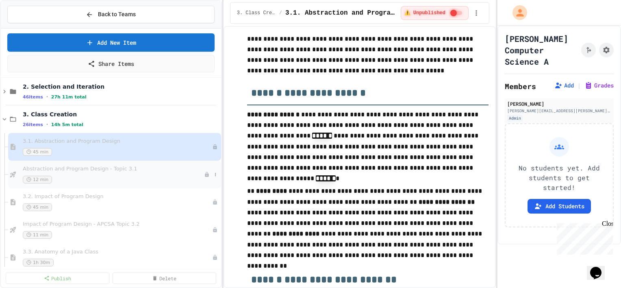
click at [63, 171] on span "Abstraction and Program Design - Topic 3.1" at bounding box center [113, 168] width 181 height 7
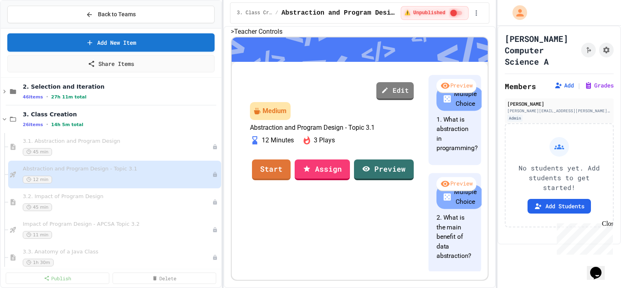
scroll to position [3, 0]
click at [132, 209] on div "45 min" at bounding box center [113, 207] width 181 height 8
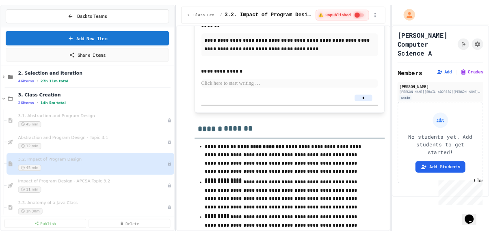
scroll to position [1057, 0]
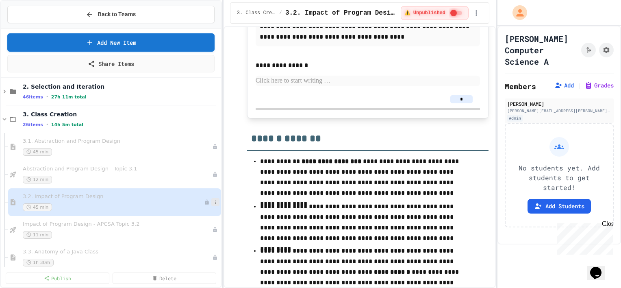
click at [213, 200] on icon at bounding box center [215, 202] width 5 height 5
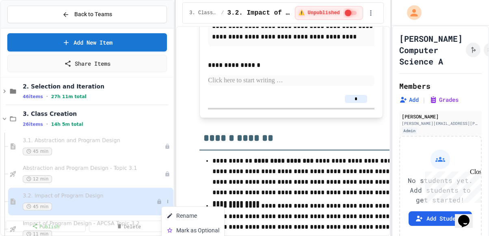
scroll to position [1219, 0]
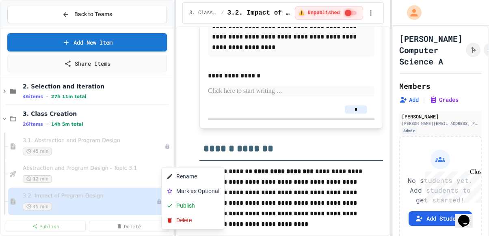
click at [80, 19] on div at bounding box center [244, 118] width 489 height 236
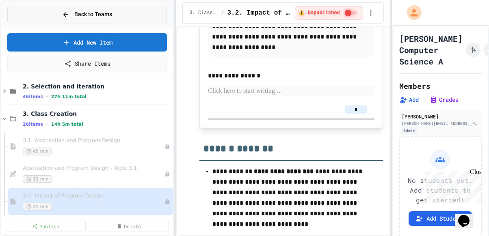
click at [84, 14] on span "Back to Teams" at bounding box center [93, 14] width 38 height 9
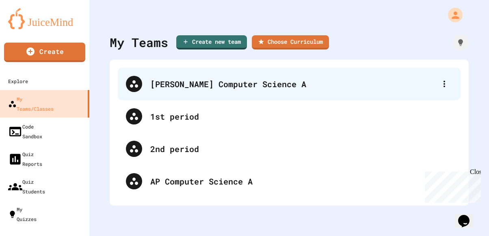
click at [197, 87] on div "[PERSON_NAME] Computer Science A" at bounding box center [293, 84] width 286 height 12
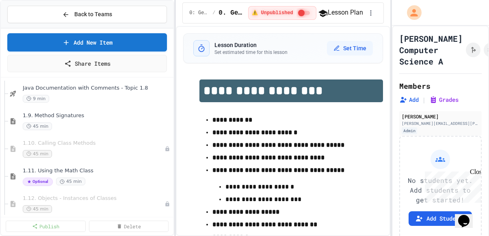
scroll to position [406, 0]
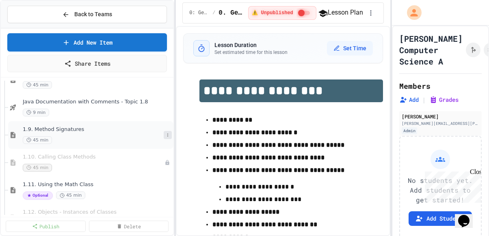
click at [165, 135] on icon at bounding box center [167, 135] width 5 height 5
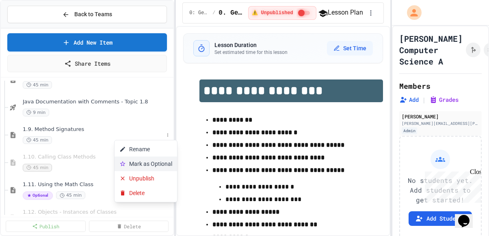
click at [151, 164] on button "Mark as Optional" at bounding box center [146, 164] width 63 height 15
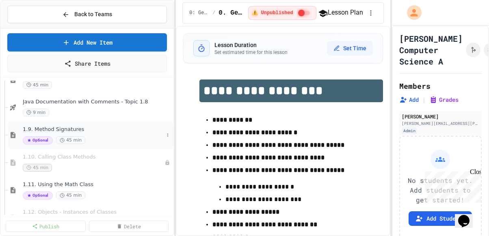
scroll to position [366, 0]
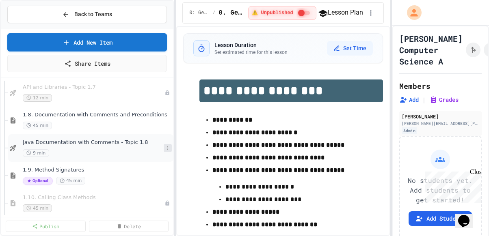
click at [165, 148] on icon at bounding box center [167, 148] width 5 height 5
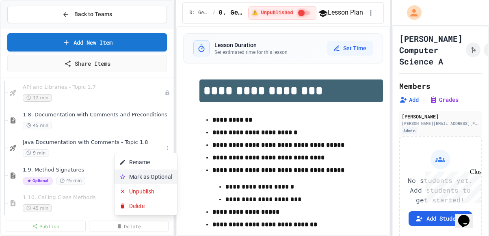
click at [150, 178] on button "Mark as Optional" at bounding box center [146, 177] width 63 height 15
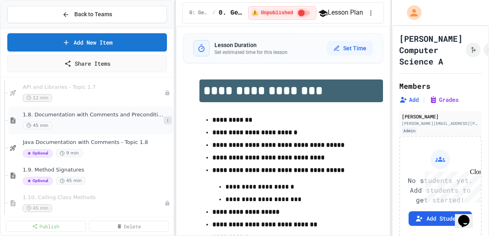
click at [164, 123] on button at bounding box center [168, 121] width 8 height 8
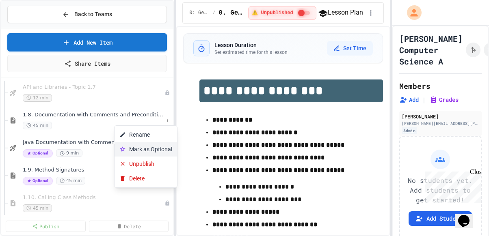
click at [149, 153] on button "Mark as Optional" at bounding box center [146, 149] width 63 height 15
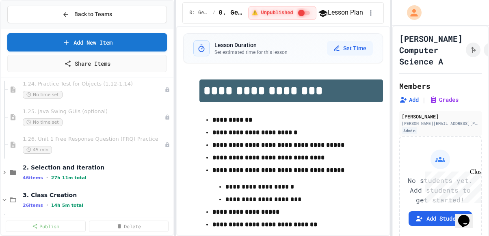
scroll to position [935, 0]
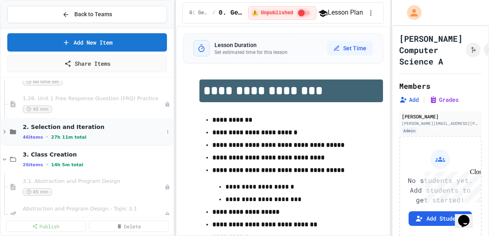
click at [4, 131] on icon at bounding box center [4, 132] width 2 height 4
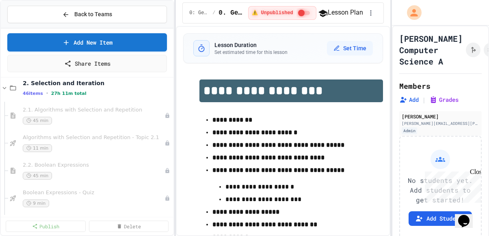
scroll to position [975, 0]
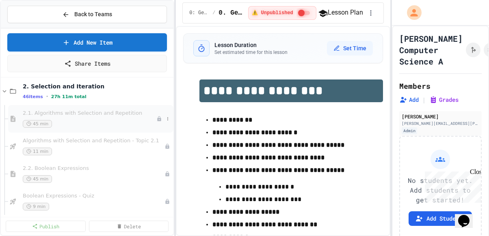
click at [112, 118] on div "2.1. Algorithms with Selection and Repetition 45 min" at bounding box center [90, 119] width 134 height 18
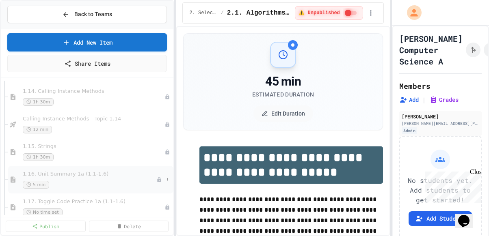
scroll to position [569, 0]
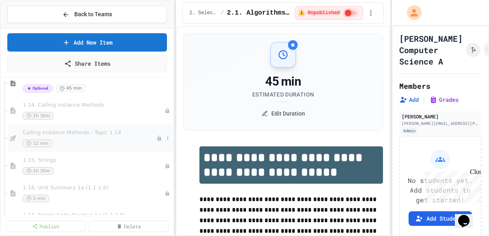
click at [96, 140] on div "12 min" at bounding box center [90, 144] width 134 height 8
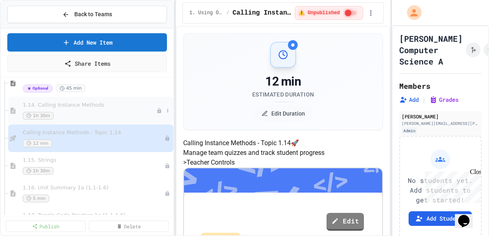
click at [93, 119] on div "1h 30m" at bounding box center [90, 116] width 134 height 8
select select "***"
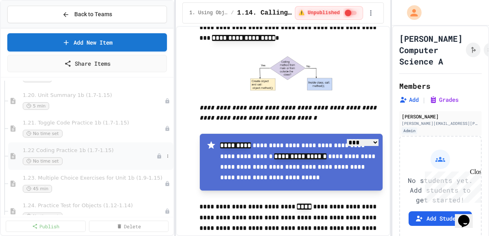
scroll to position [813, 0]
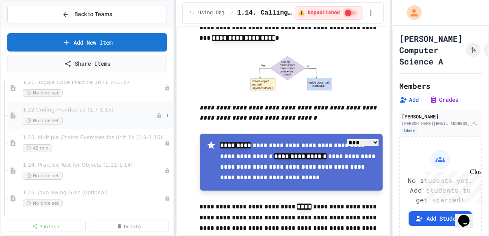
click at [102, 124] on div "No time set" at bounding box center [90, 121] width 134 height 8
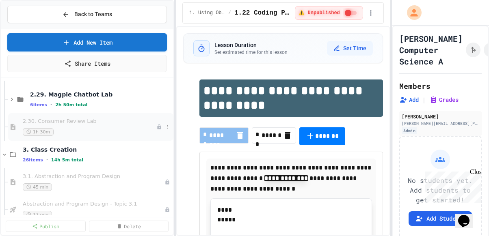
scroll to position [2072, 0]
click at [7, 151] on icon at bounding box center [4, 154] width 7 height 7
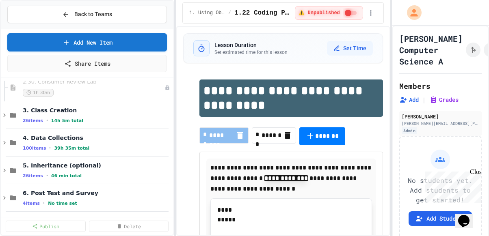
scroll to position [2154, 0]
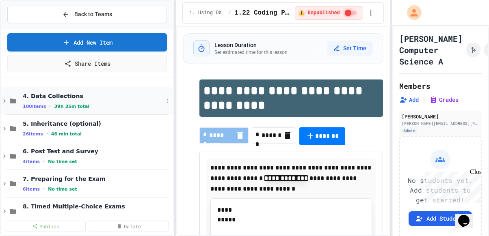
click at [5, 101] on icon at bounding box center [4, 101] width 7 height 7
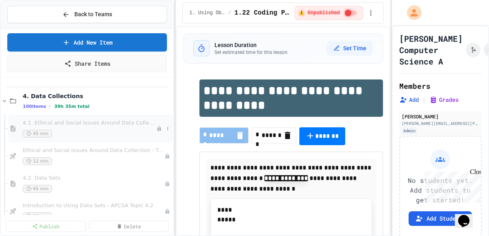
scroll to position [2072, 0]
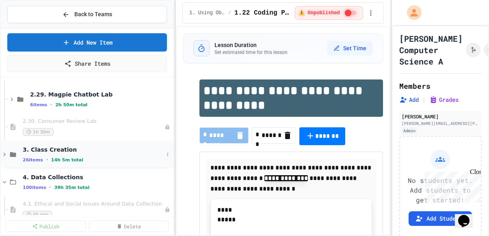
click at [3, 154] on icon at bounding box center [4, 154] width 7 height 7
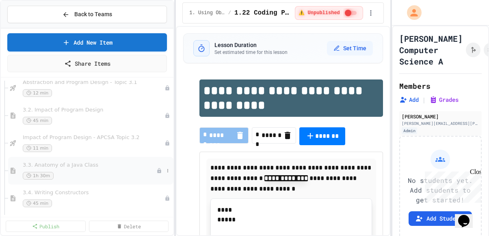
scroll to position [2235, 0]
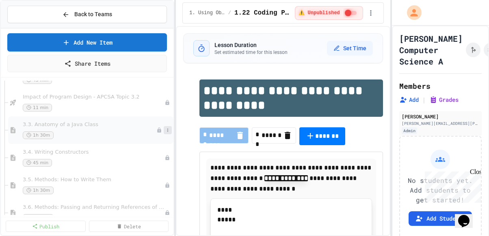
click at [164, 132] on button at bounding box center [168, 130] width 8 height 8
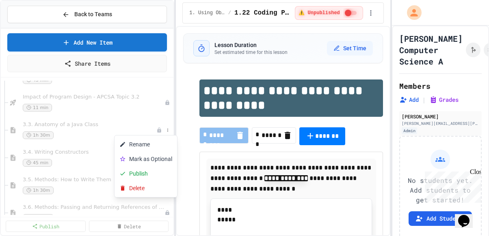
click at [68, 132] on div at bounding box center [244, 118] width 489 height 236
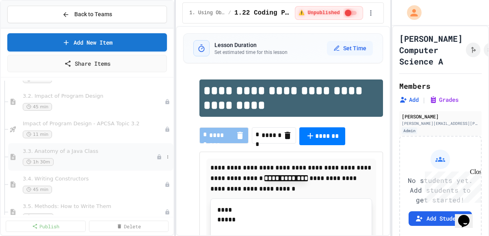
scroll to position [2194, 0]
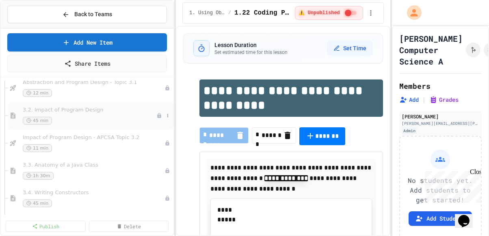
click at [89, 122] on div "45 min" at bounding box center [90, 121] width 134 height 8
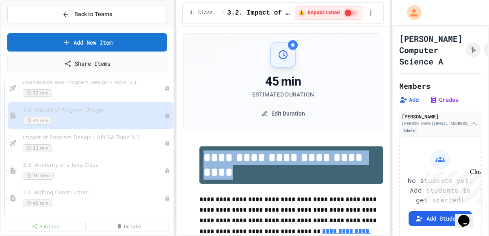
drag, startPoint x: 243, startPoint y: 176, endPoint x: 189, endPoint y: 154, distance: 58.3
copy h1 "**********"
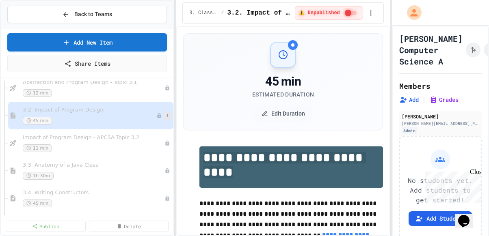
click at [165, 115] on icon at bounding box center [167, 115] width 5 height 5
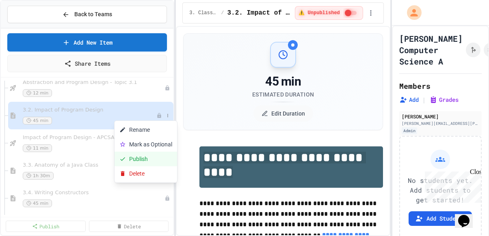
click at [145, 161] on button "Publish" at bounding box center [146, 159] width 63 height 15
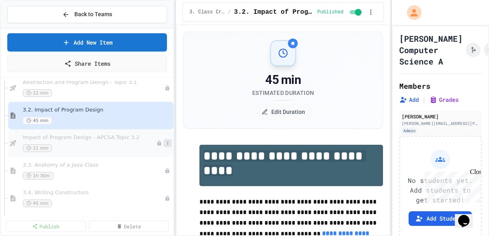
click at [165, 145] on icon at bounding box center [167, 143] width 5 height 5
click at [76, 148] on div at bounding box center [244, 118] width 489 height 236
click at [82, 138] on span "Impact of Program Design - APCSA Topic 3.2" at bounding box center [90, 138] width 134 height 7
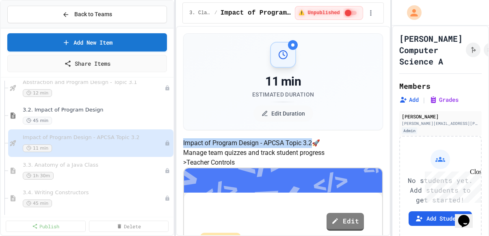
drag, startPoint x: 276, startPoint y: 195, endPoint x: 203, endPoint y: 161, distance: 80.7
click at [203, 148] on h4 "Impact of Program Design - APCSA Topic 3.2 🚀" at bounding box center [283, 144] width 200 height 10
copy h4 "Impact of Program Design - APCSA Topic 3.2"
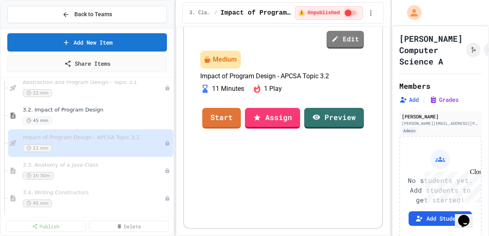
scroll to position [239, 0]
click at [256, 129] on link "Assign" at bounding box center [273, 118] width 56 height 22
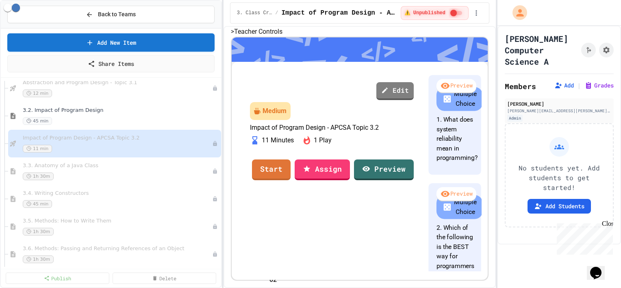
drag, startPoint x: 312, startPoint y: 131, endPoint x: 317, endPoint y: 132, distance: 5.3
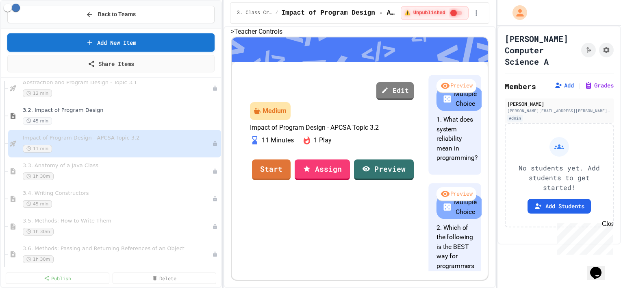
type input "**********"
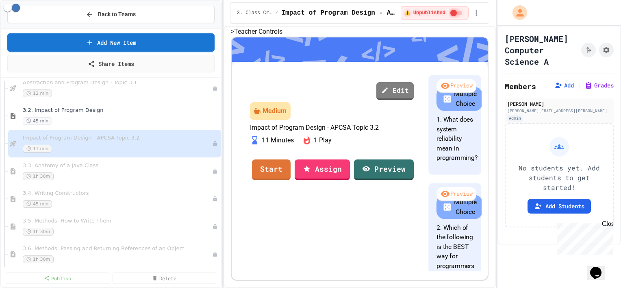
click at [213, 143] on icon at bounding box center [215, 143] width 5 height 5
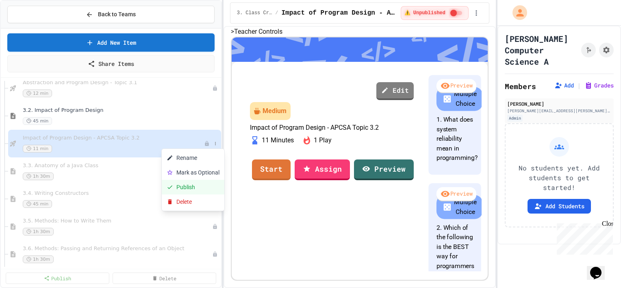
click at [194, 190] on button "Publish" at bounding box center [193, 187] width 63 height 15
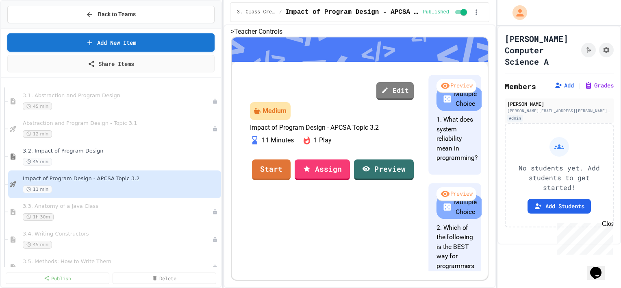
scroll to position [0, 0]
click at [62, 215] on div "1h 30m" at bounding box center [113, 217] width 181 height 8
select select "***"
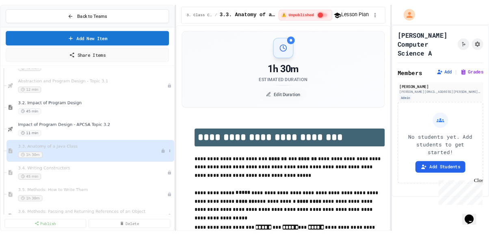
scroll to position [2194, 0]
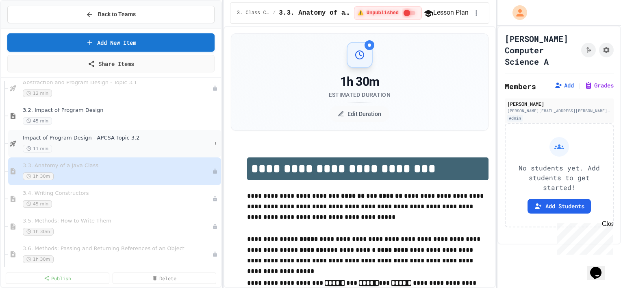
click at [154, 141] on span "Impact of Program Design - APCSA Topic 3.2" at bounding box center [117, 138] width 189 height 7
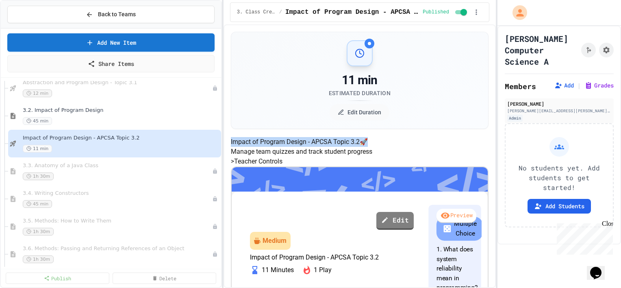
drag, startPoint x: 408, startPoint y: 177, endPoint x: 247, endPoint y: 162, distance: 161.2
click at [247, 147] on h4 "Impact of Program Design - APCSA Topic 3.2 🚀" at bounding box center [360, 142] width 258 height 10
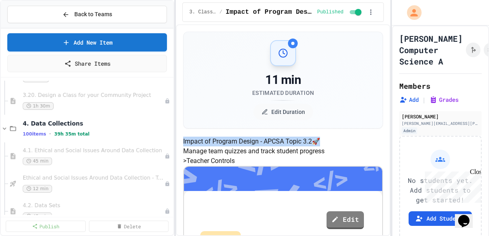
scroll to position [2885, 0]
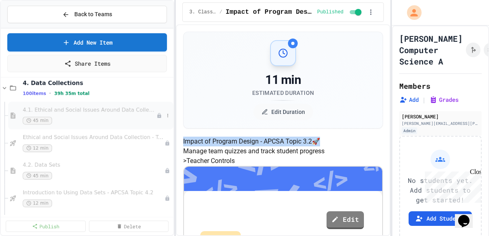
click at [90, 110] on span "4.1. Ethical and Social Issues Around Data Collection" at bounding box center [90, 110] width 134 height 7
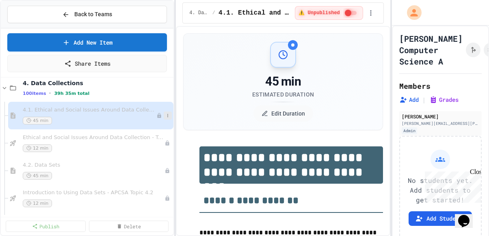
click at [165, 115] on icon at bounding box center [167, 115] width 5 height 5
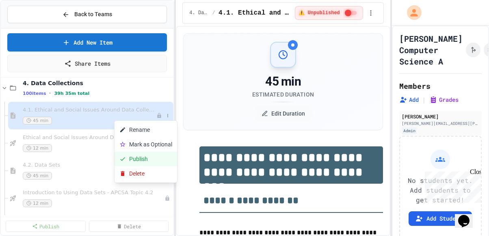
click at [142, 160] on button "Publish" at bounding box center [146, 159] width 63 height 15
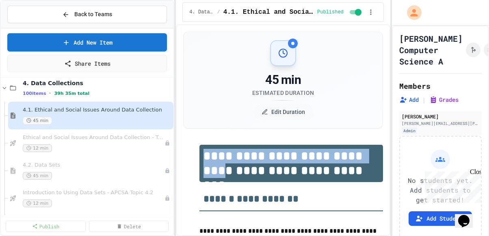
drag, startPoint x: 350, startPoint y: 148, endPoint x: 178, endPoint y: 158, distance: 172.6
click at [178, 158] on div "**********" at bounding box center [283, 130] width 214 height 212
copy h1 "**********"
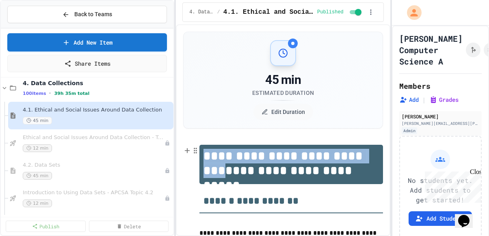
click at [347, 168] on h1 "**********" at bounding box center [291, 164] width 183 height 39
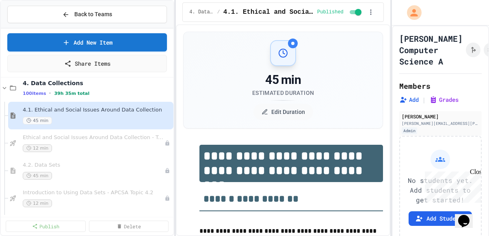
click at [313, 165] on h1 "**********" at bounding box center [291, 163] width 183 height 37
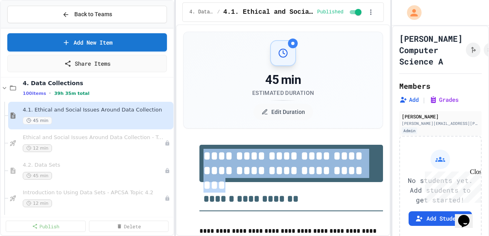
drag, startPoint x: 204, startPoint y: 158, endPoint x: 343, endPoint y: 181, distance: 140.8
click at [343, 181] on h1 "**********" at bounding box center [291, 163] width 183 height 37
copy h1 "**********"
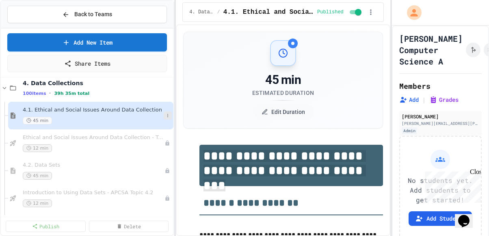
click at [165, 115] on icon at bounding box center [167, 115] width 5 height 5
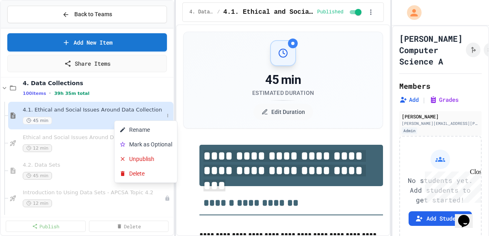
click at [41, 141] on div at bounding box center [244, 118] width 489 height 236
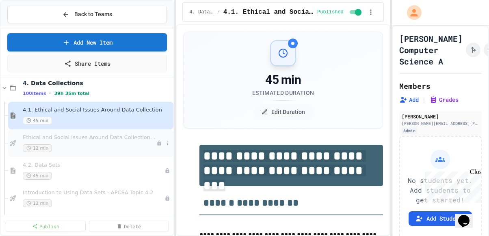
click at [81, 141] on div "Ethical and Social Issues Around Data Collection - Topic 4.1 12 min" at bounding box center [90, 144] width 134 height 18
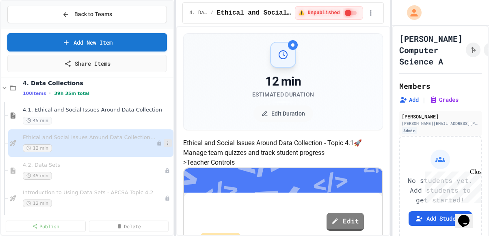
click at [165, 144] on icon at bounding box center [167, 143] width 5 height 5
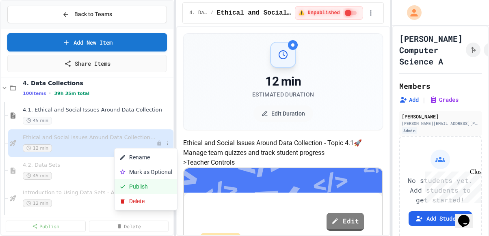
click at [139, 187] on button "Publish" at bounding box center [146, 187] width 63 height 15
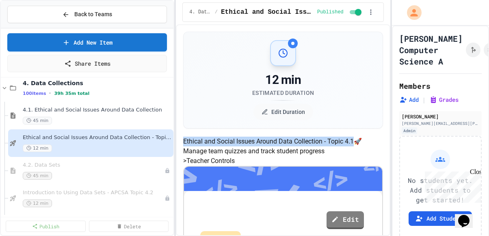
drag, startPoint x: 210, startPoint y: 156, endPoint x: 279, endPoint y: 208, distance: 86.8
click at [279, 147] on h4 "Ethical and Social Issues Around Data Collection - Topic 4.1 🚀" at bounding box center [283, 142] width 200 height 10
copy h4 "Ethical and Social Issues Around Data Collection - Topic 4.1"
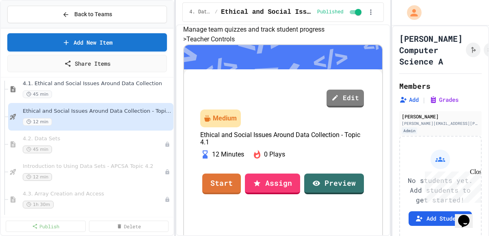
scroll to position [2926, 0]
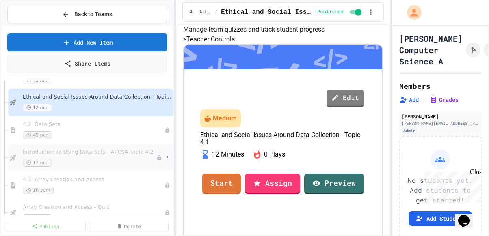
click at [100, 154] on span "Introduction to Using Data Sets - APCSA Topic 4.2" at bounding box center [90, 152] width 134 height 7
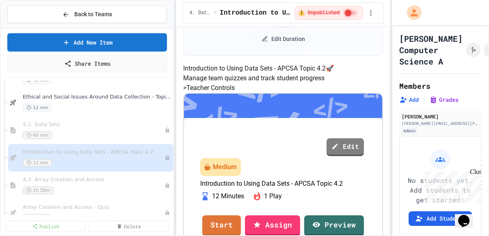
scroll to position [81, 0]
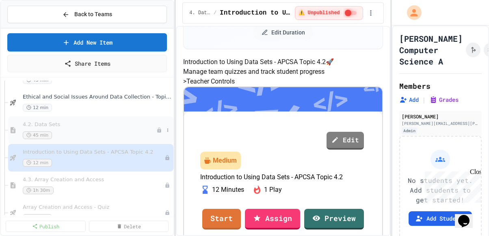
click at [42, 126] on span "4.2. Data Sets" at bounding box center [90, 125] width 134 height 7
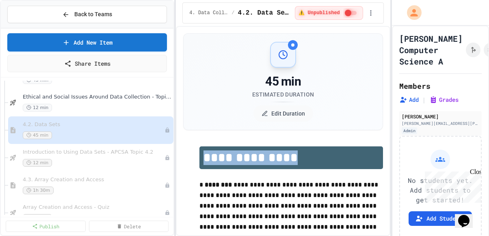
drag, startPoint x: 284, startPoint y: 162, endPoint x: 198, endPoint y: 163, distance: 86.2
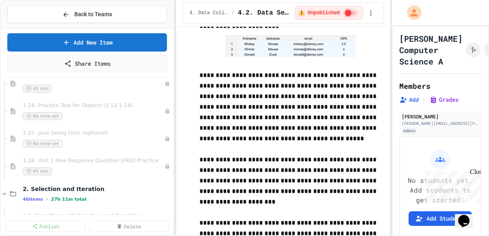
scroll to position [853, 0]
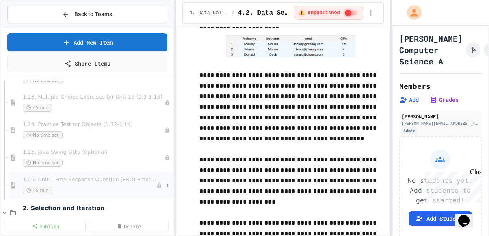
click at [92, 181] on span "1.26. Unit 1 Free Response Question (FRQ) Practice" at bounding box center [90, 180] width 134 height 7
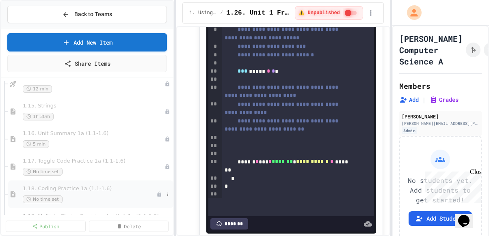
scroll to position [610, 0]
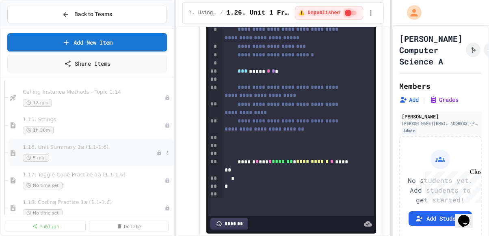
click at [104, 158] on div "5 min" at bounding box center [90, 158] width 134 height 8
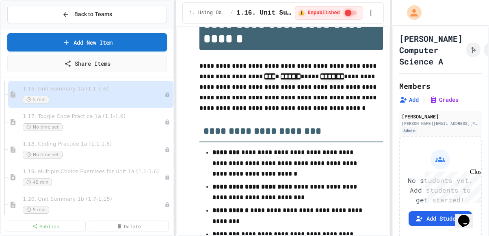
scroll to position [610, 0]
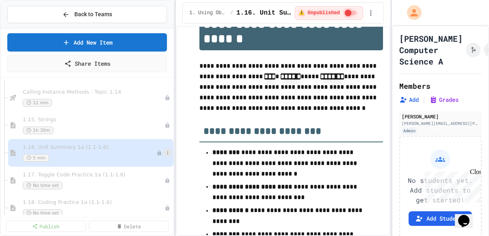
click at [165, 154] on icon at bounding box center [167, 153] width 5 height 5
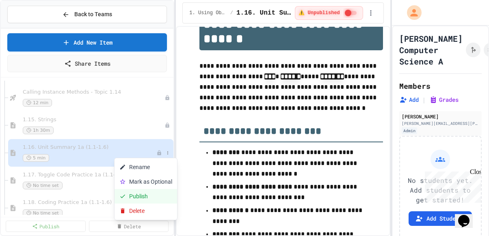
click at [141, 197] on button "Publish" at bounding box center [146, 196] width 63 height 15
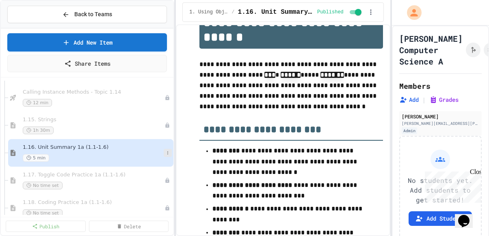
click at [165, 152] on icon at bounding box center [167, 153] width 5 height 5
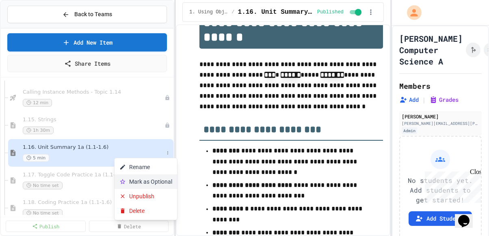
click at [149, 179] on button "Mark as Optional" at bounding box center [146, 182] width 63 height 15
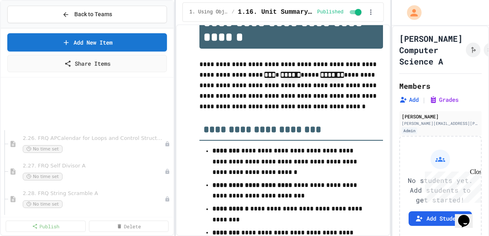
scroll to position [2032, 0]
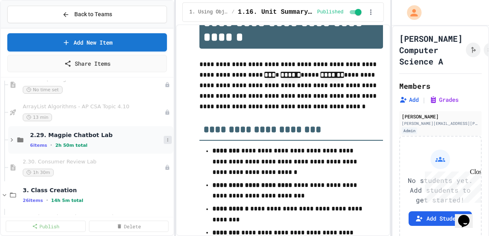
click at [165, 140] on icon at bounding box center [167, 140] width 5 height 5
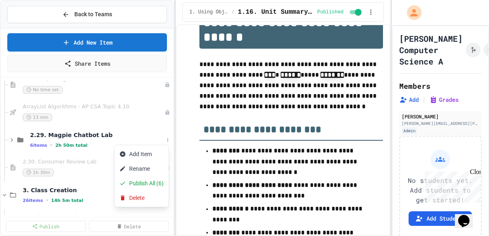
click at [81, 143] on div at bounding box center [244, 118] width 489 height 236
click at [76, 137] on span "2.29. Magpie Chatbot Lab" at bounding box center [97, 135] width 134 height 7
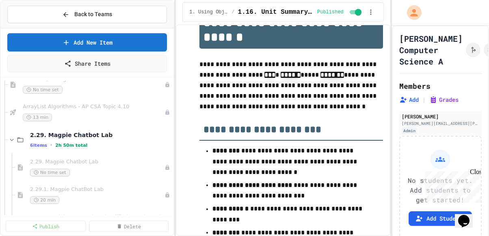
click at [76, 137] on span "2.29. Magpie Chatbot Lab" at bounding box center [101, 135] width 142 height 7
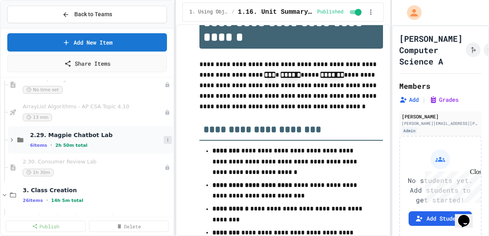
click at [167, 141] on icon at bounding box center [167, 140] width 1 height 3
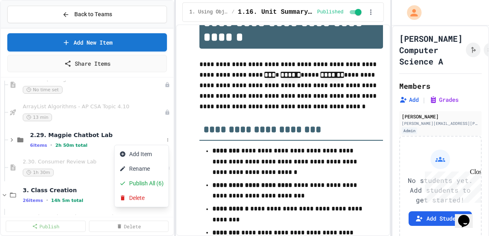
click at [69, 159] on div at bounding box center [244, 118] width 489 height 236
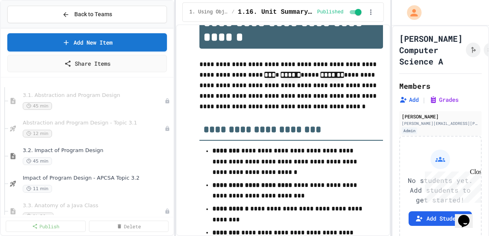
scroll to position [2113, 0]
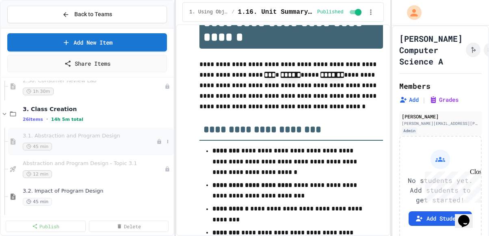
click at [61, 145] on div "45 min" at bounding box center [90, 147] width 134 height 8
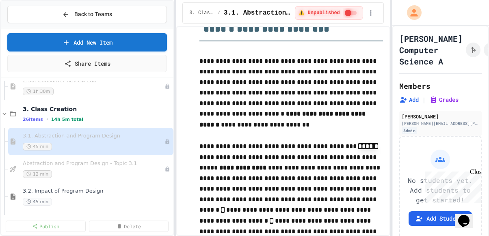
scroll to position [894, 0]
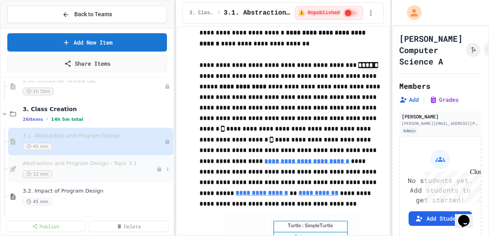
click at [80, 163] on span "Abstraction and Program Design - Topic 3.1" at bounding box center [90, 164] width 134 height 7
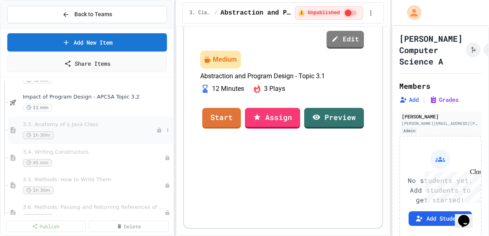
scroll to position [2194, 0]
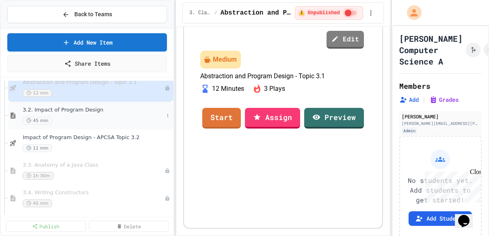
click at [71, 117] on div "45 min" at bounding box center [93, 121] width 141 height 8
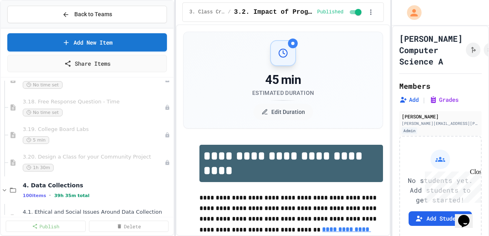
scroll to position [2804, 0]
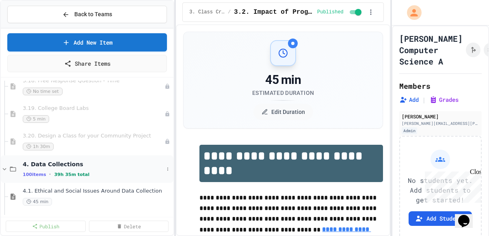
click at [4, 167] on icon at bounding box center [4, 169] width 7 height 7
click at [5, 169] on icon at bounding box center [4, 170] width 2 height 4
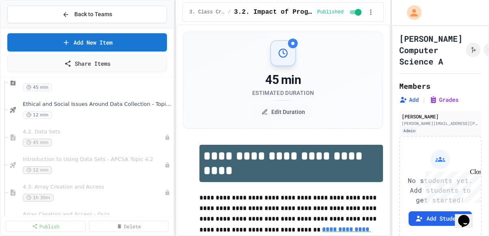
scroll to position [2926, 0]
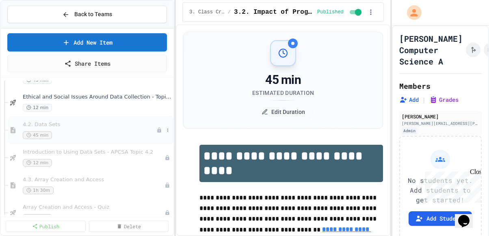
click at [58, 132] on div "45 min" at bounding box center [90, 136] width 134 height 8
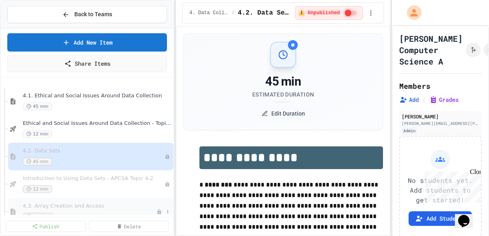
scroll to position [2885, 0]
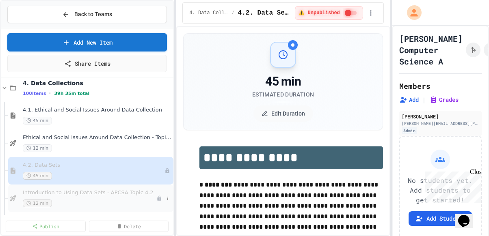
click at [79, 202] on div "12 min" at bounding box center [90, 204] width 134 height 8
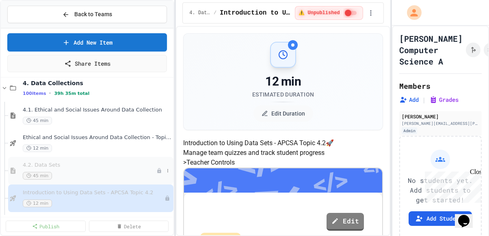
click at [52, 166] on span "4.2. Data Sets" at bounding box center [90, 165] width 134 height 7
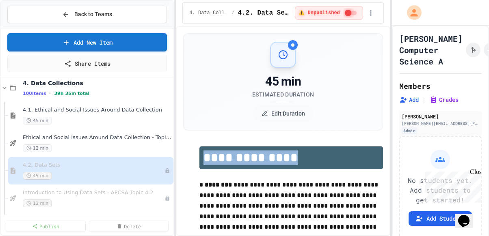
drag, startPoint x: 284, startPoint y: 160, endPoint x: 204, endPoint y: 161, distance: 80.1
click at [204, 161] on h1 "**********" at bounding box center [291, 158] width 183 height 23
copy h1 "**********"
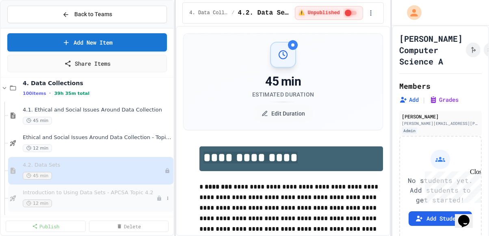
click at [78, 200] on div "12 min" at bounding box center [90, 204] width 134 height 8
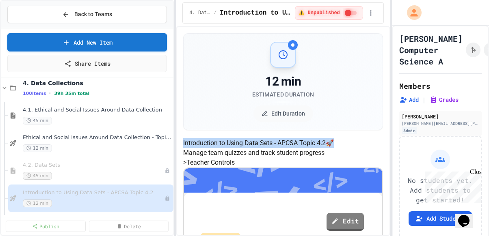
drag, startPoint x: 223, startPoint y: 156, endPoint x: 338, endPoint y: 193, distance: 120.9
click at [338, 148] on h4 "Introduction to Using Data Sets - APCSA Topic 4.2 🚀" at bounding box center [283, 144] width 200 height 10
copy h4 "Introduction to Using Data Sets - APCSA Topic 4.2"
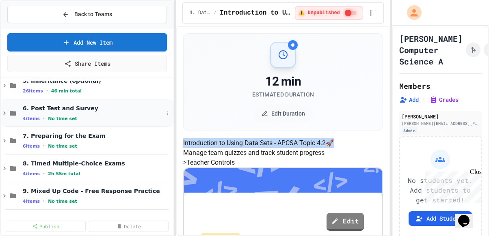
scroll to position [5361, 0]
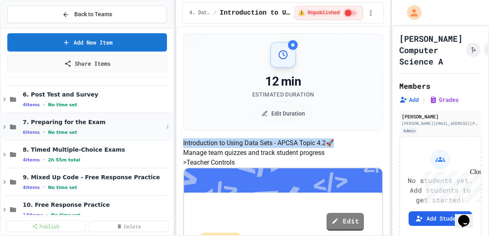
click at [3, 126] on icon at bounding box center [4, 127] width 7 height 7
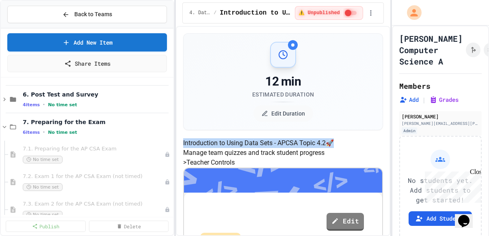
click at [3, 126] on icon at bounding box center [5, 127] width 4 height 2
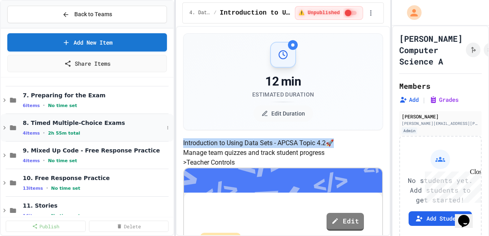
scroll to position [5401, 0]
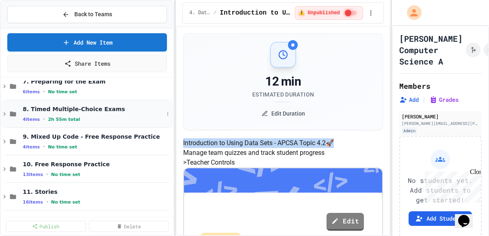
click at [4, 113] on icon at bounding box center [4, 114] width 7 height 7
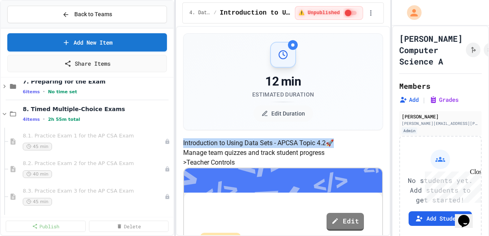
click at [4, 113] on icon at bounding box center [5, 114] width 4 height 2
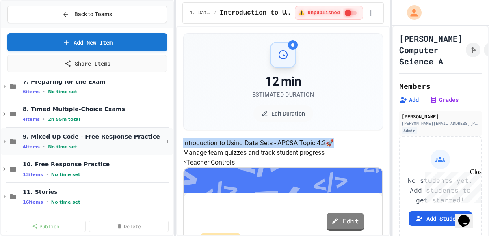
click at [5, 140] on icon at bounding box center [4, 141] width 7 height 7
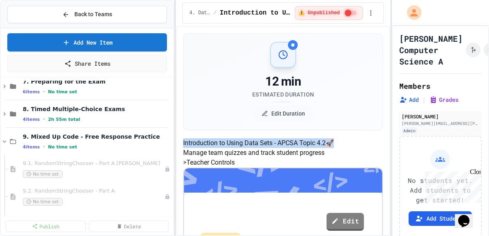
click at [5, 141] on icon at bounding box center [5, 142] width 4 height 2
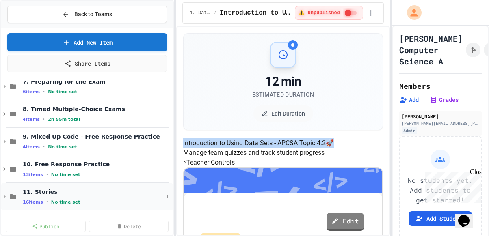
click at [5, 194] on icon at bounding box center [4, 196] width 7 height 7
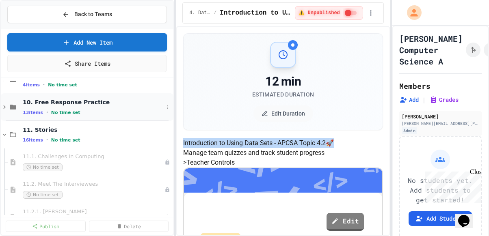
scroll to position [5483, 0]
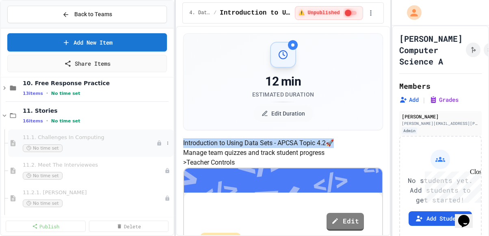
click at [94, 145] on div "No time set" at bounding box center [90, 149] width 134 height 8
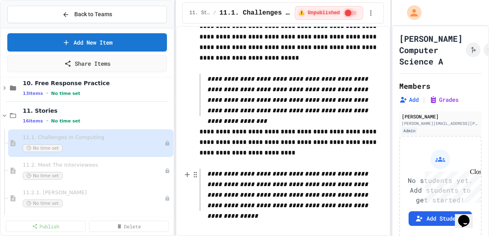
scroll to position [764, 0]
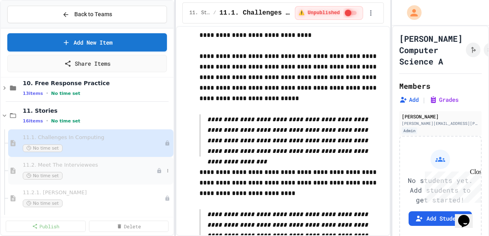
click at [115, 178] on div "No time set" at bounding box center [90, 176] width 134 height 8
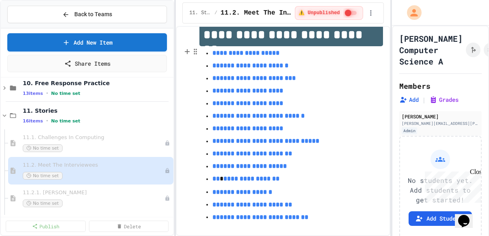
scroll to position [129, 0]
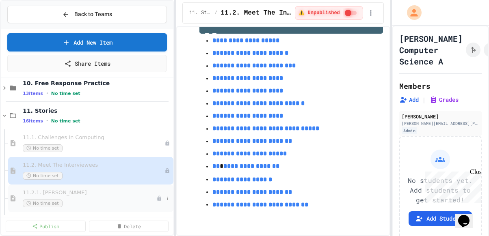
click at [100, 200] on div "No time set" at bounding box center [90, 204] width 134 height 8
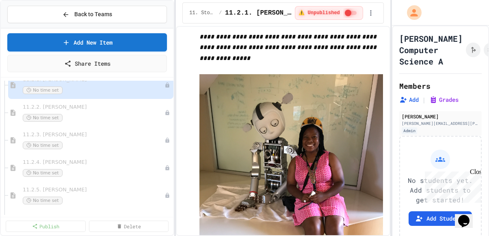
scroll to position [5604, 0]
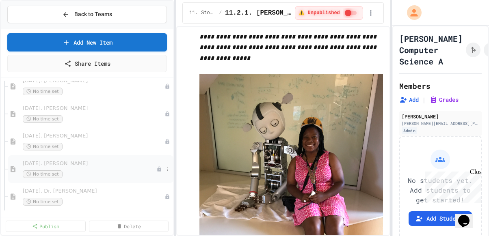
click at [86, 171] on div "No time set" at bounding box center [90, 175] width 134 height 8
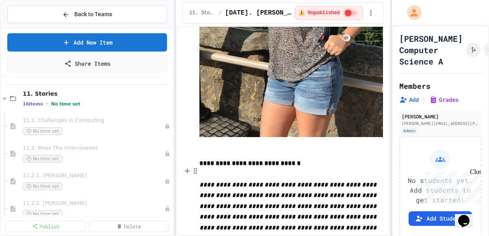
scroll to position [5437, 0]
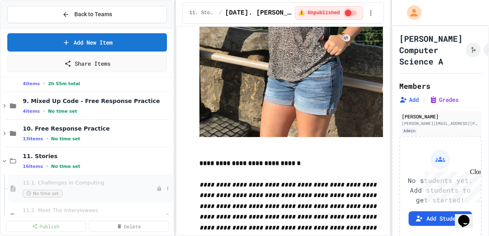
click at [81, 184] on span "11.1. Challenges In Computing" at bounding box center [90, 183] width 134 height 7
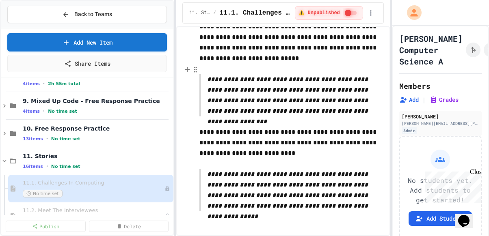
scroll to position [804, 0]
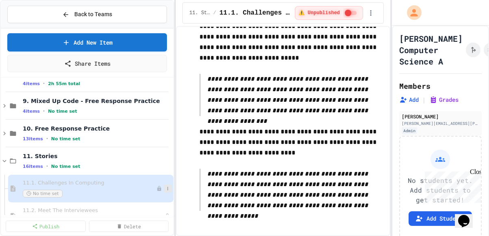
click at [167, 187] on icon at bounding box center [167, 188] width 1 height 3
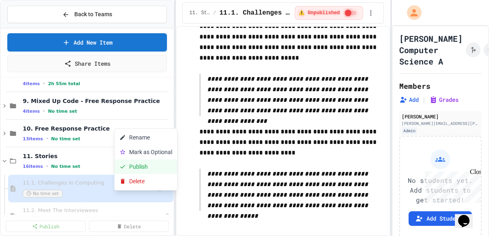
click at [150, 168] on button "Publish" at bounding box center [146, 167] width 63 height 15
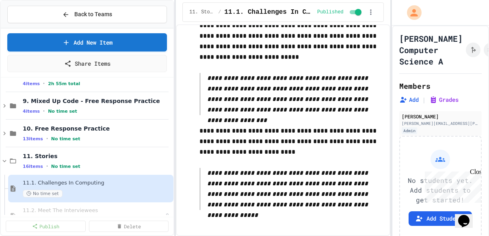
scroll to position [803, 0]
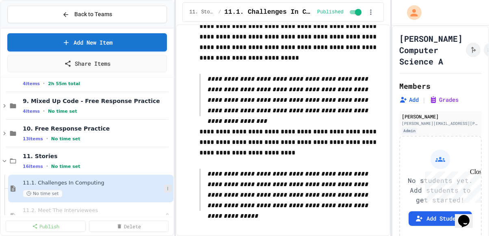
click at [165, 188] on icon at bounding box center [167, 189] width 5 height 5
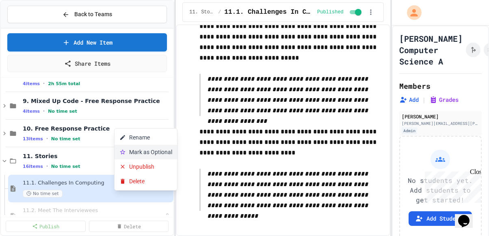
click at [144, 154] on button "Mark as Optional" at bounding box center [146, 152] width 63 height 15
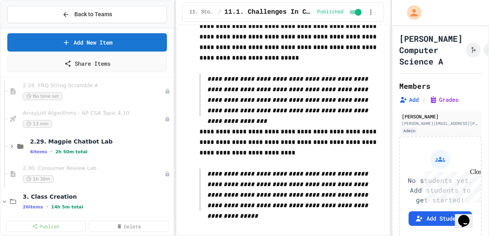
scroll to position [2024, 0]
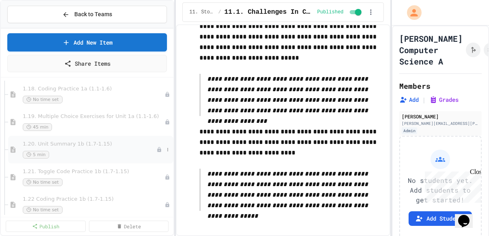
scroll to position [683, 0]
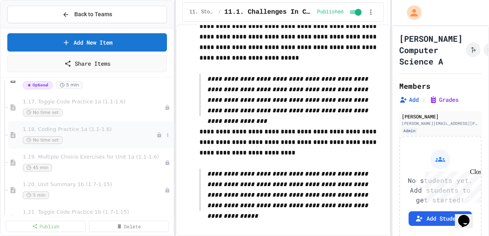
click at [96, 137] on div "No time set" at bounding box center [90, 141] width 134 height 8
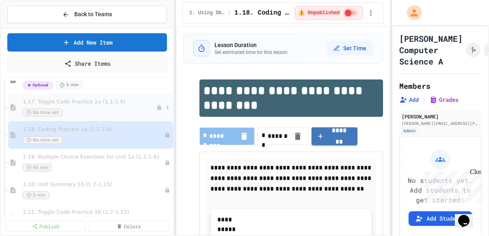
click at [88, 112] on div "No time set" at bounding box center [90, 113] width 134 height 8
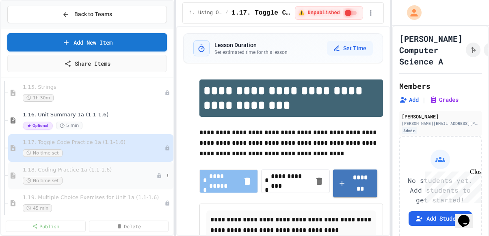
scroll to position [601, 0]
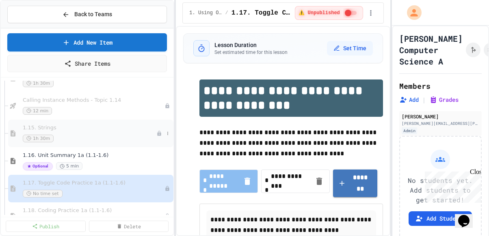
click at [80, 135] on div "1h 30m" at bounding box center [90, 139] width 134 height 8
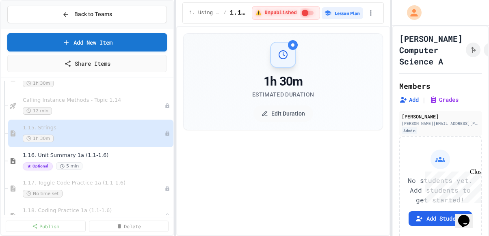
select select "***"
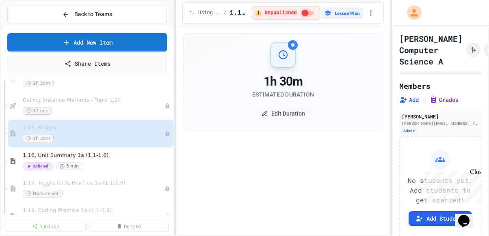
select select "***"
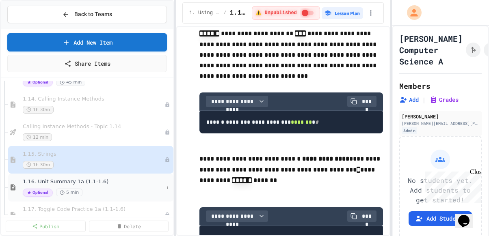
scroll to position [561, 0]
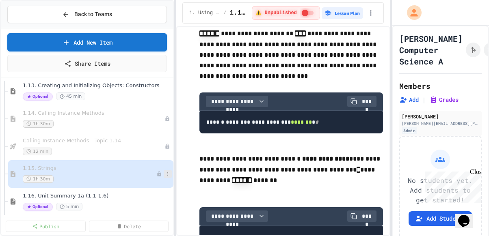
click at [167, 173] on icon at bounding box center [167, 174] width 1 height 3
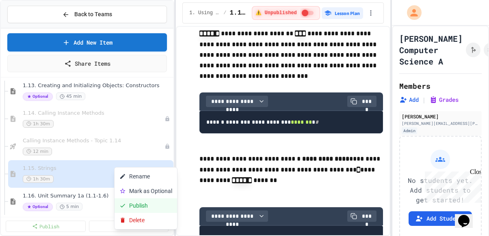
click at [141, 208] on button "Publish" at bounding box center [146, 206] width 63 height 15
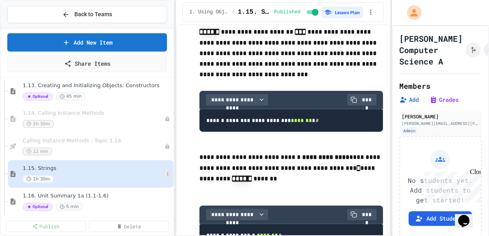
click at [167, 173] on icon at bounding box center [167, 174] width 1 height 3
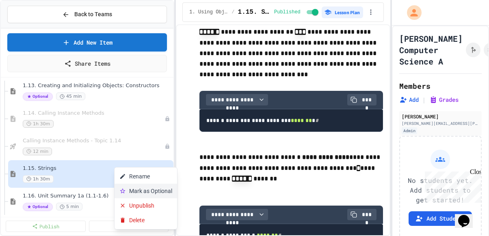
click at [142, 192] on button "Mark as Optional" at bounding box center [146, 191] width 63 height 15
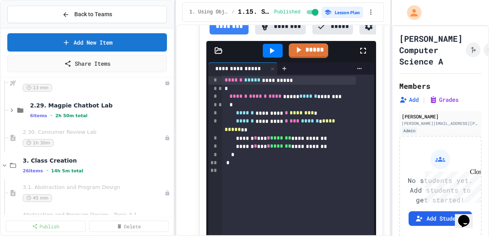
scroll to position [2064, 0]
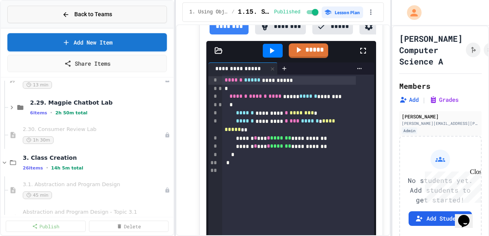
click at [76, 10] on span "Back to Teams" at bounding box center [93, 14] width 38 height 9
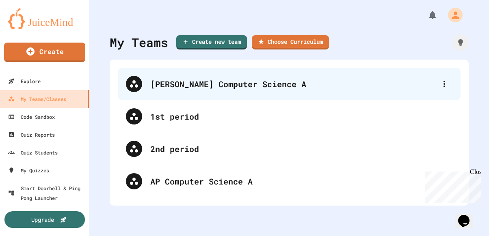
click at [215, 87] on div "[PERSON_NAME] Computer Science A" at bounding box center [293, 84] width 286 height 12
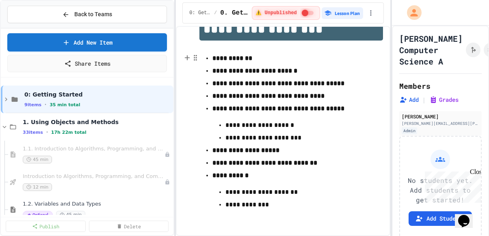
scroll to position [69, 0]
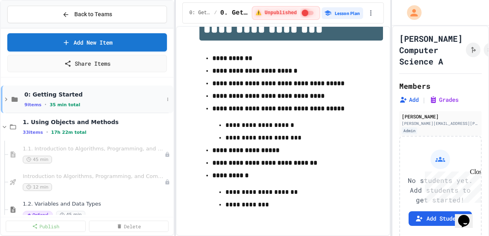
click at [5, 98] on icon at bounding box center [5, 99] width 7 height 7
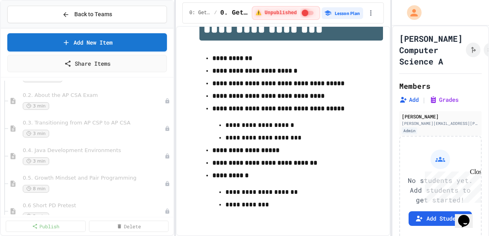
scroll to position [122, 0]
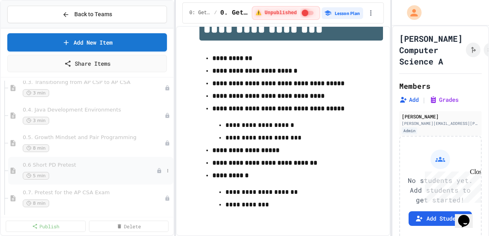
click at [68, 169] on div "0.6 Short PD Pretest 5 min" at bounding box center [90, 171] width 134 height 18
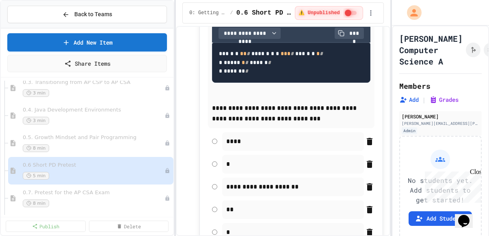
scroll to position [1138, 0]
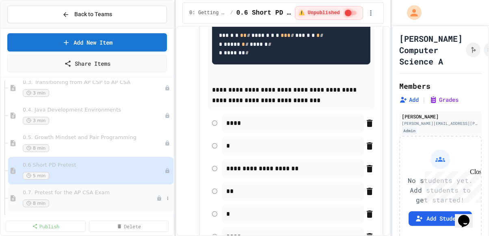
click at [92, 203] on div "8 min" at bounding box center [90, 204] width 134 height 8
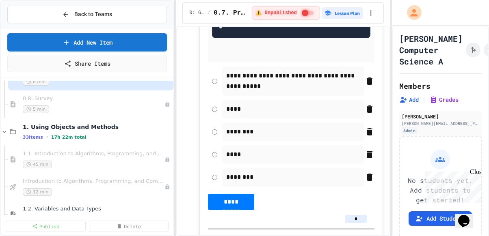
scroll to position [203, 0]
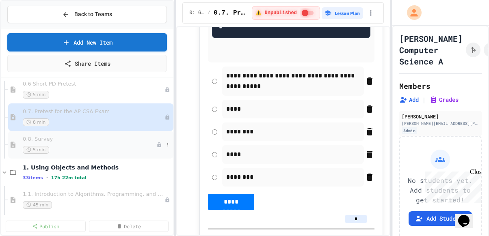
click at [67, 141] on span "0.8. Survey" at bounding box center [90, 139] width 134 height 7
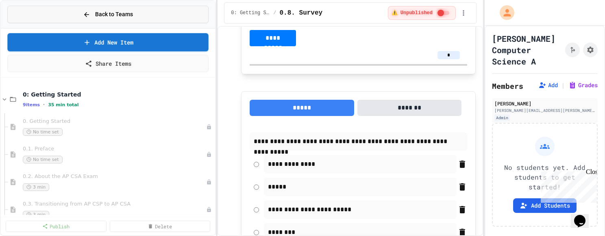
click at [111, 11] on span "Back to Teams" at bounding box center [114, 14] width 38 height 9
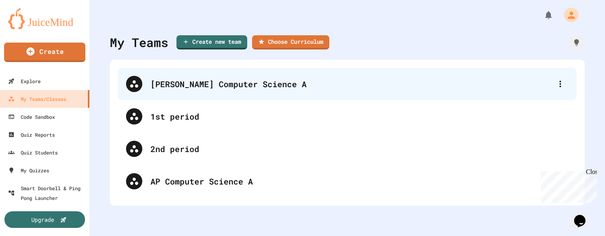
click at [267, 78] on div "[PERSON_NAME] Computer Science A" at bounding box center [350, 84] width 401 height 12
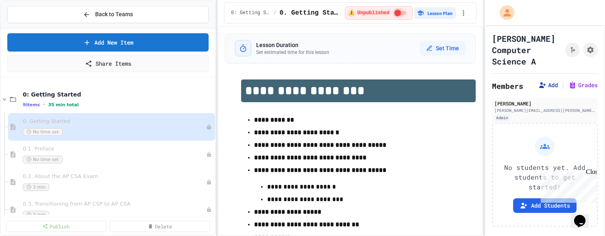
click at [489, 89] on button "Add" at bounding box center [548, 85] width 20 height 8
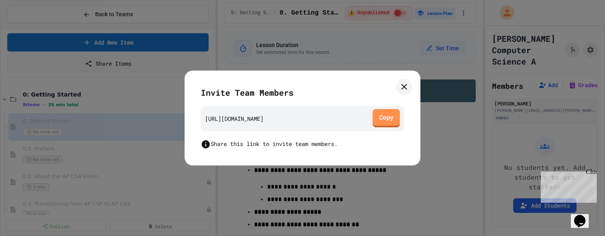
click at [383, 119] on link "Copy" at bounding box center [385, 118] width 27 height 18
click at [406, 87] on icon at bounding box center [404, 87] width 10 height 10
